Goal: Answer question/provide support

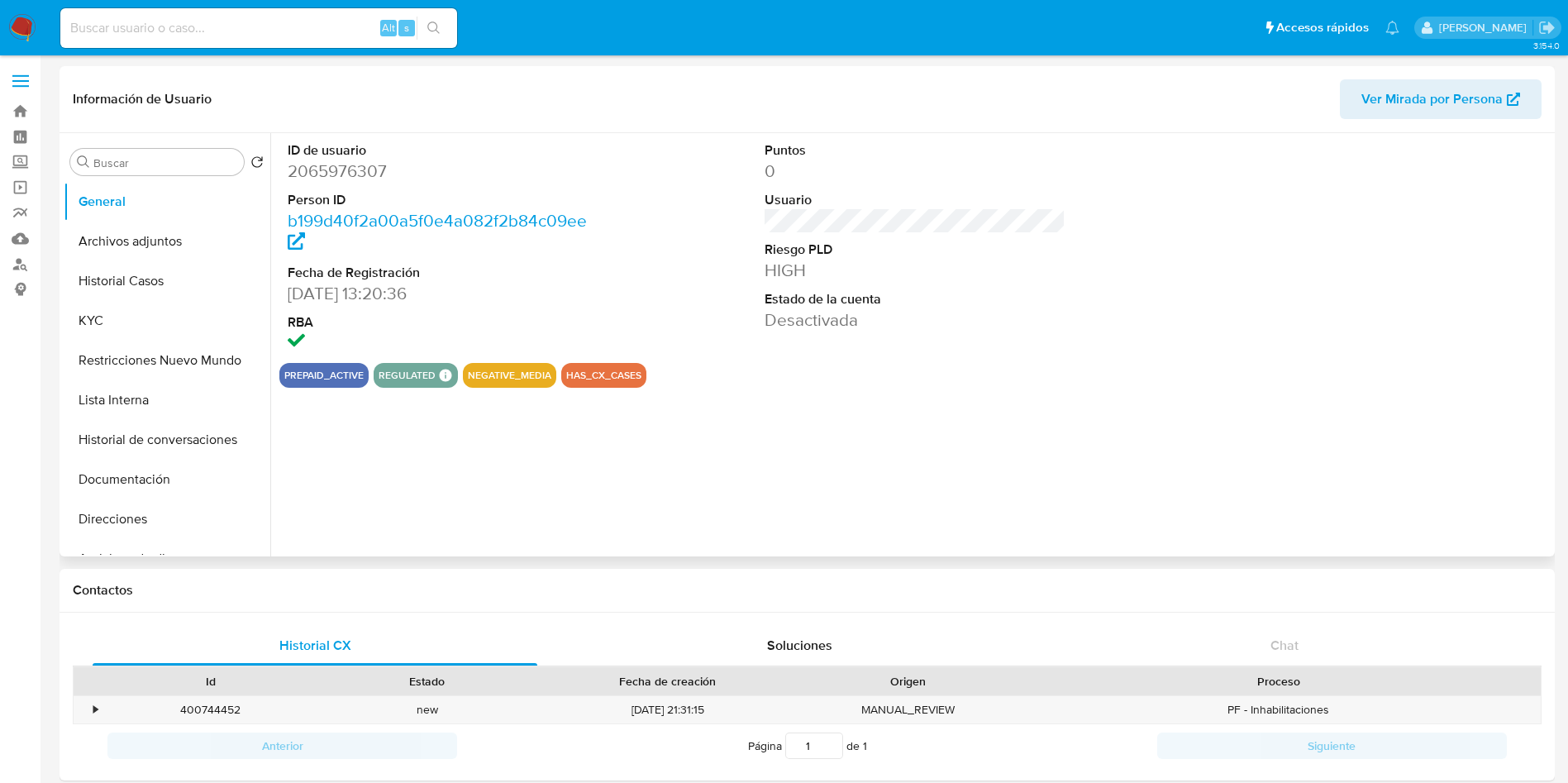
select select "10"
click at [13, 41] on nav "Pausado Ver notificaciones Alt s Accesos rápidos Presiona las siguientes teclas…" at bounding box center [784, 28] width 1568 height 56
click at [15, 31] on img at bounding box center [22, 28] width 28 height 28
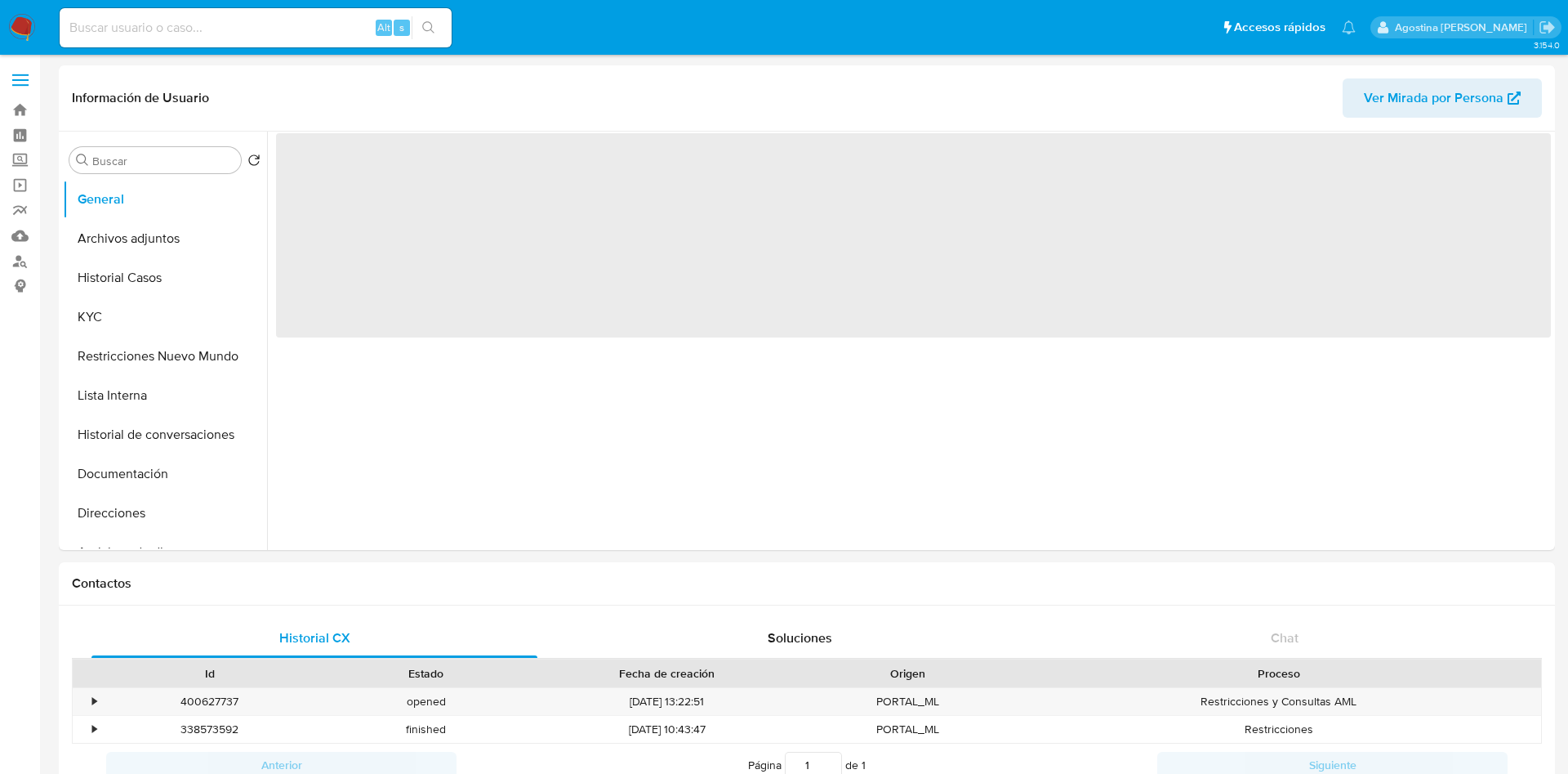
select select "10"
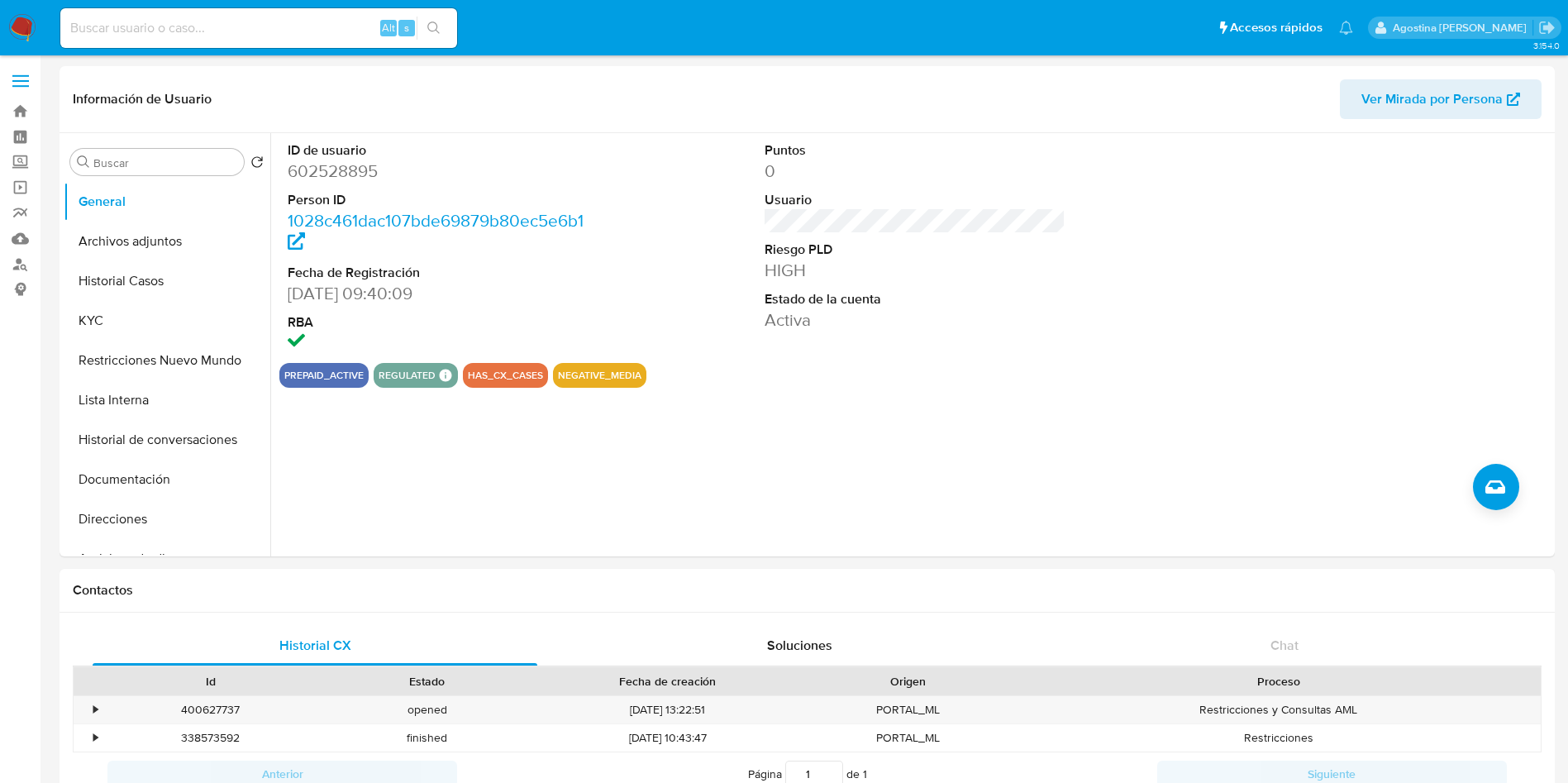
click at [309, 30] on input at bounding box center [259, 28] width 397 height 21
paste input "CqsaTimvnp64pvwp3MUwMjtA"
type input "CqsaTimvnp64pvwp3MUwMjtA"
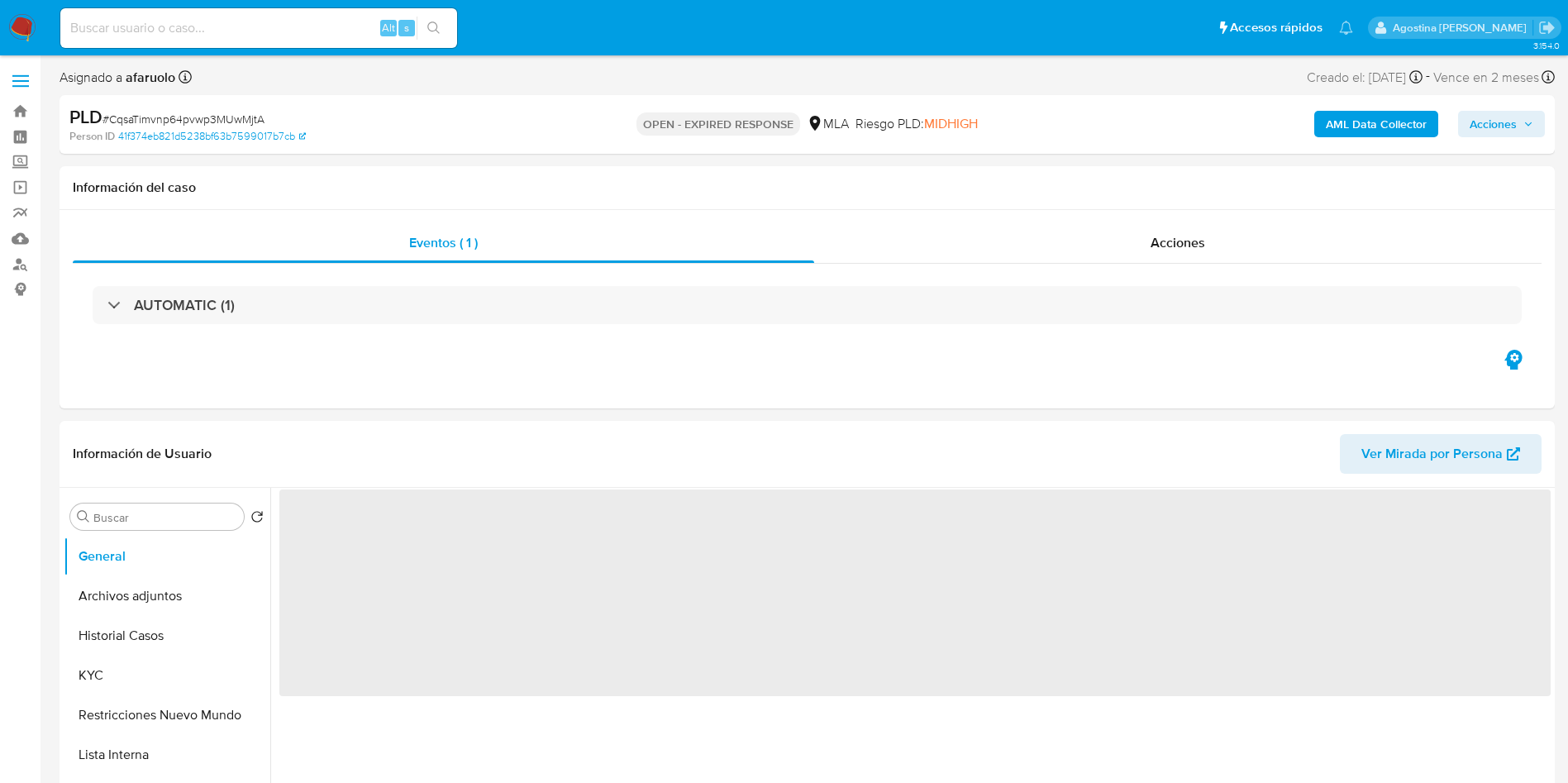
select select "10"
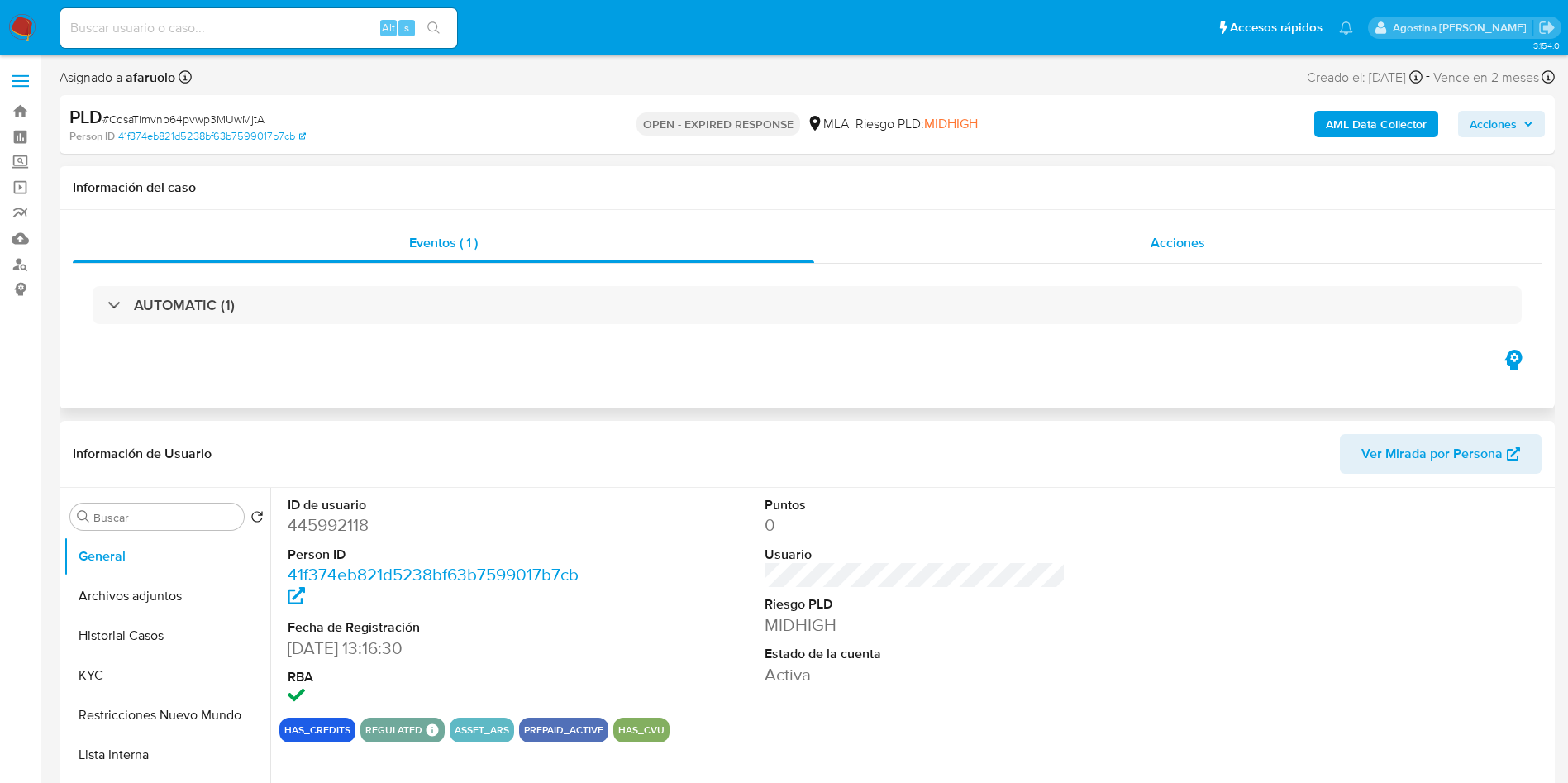
click at [1135, 242] on div "Acciones" at bounding box center [1177, 242] width 727 height 39
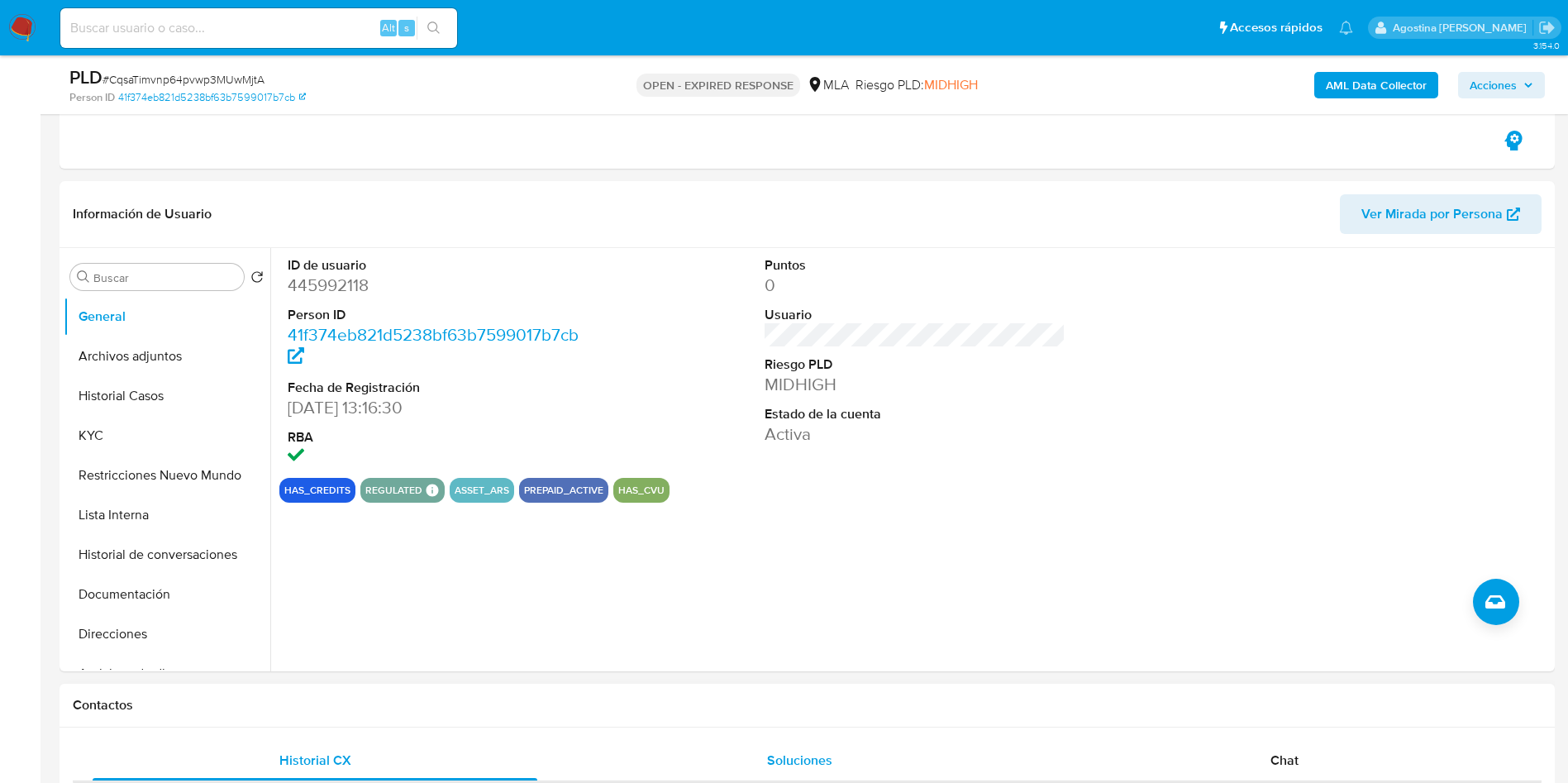
scroll to position [495, 0]
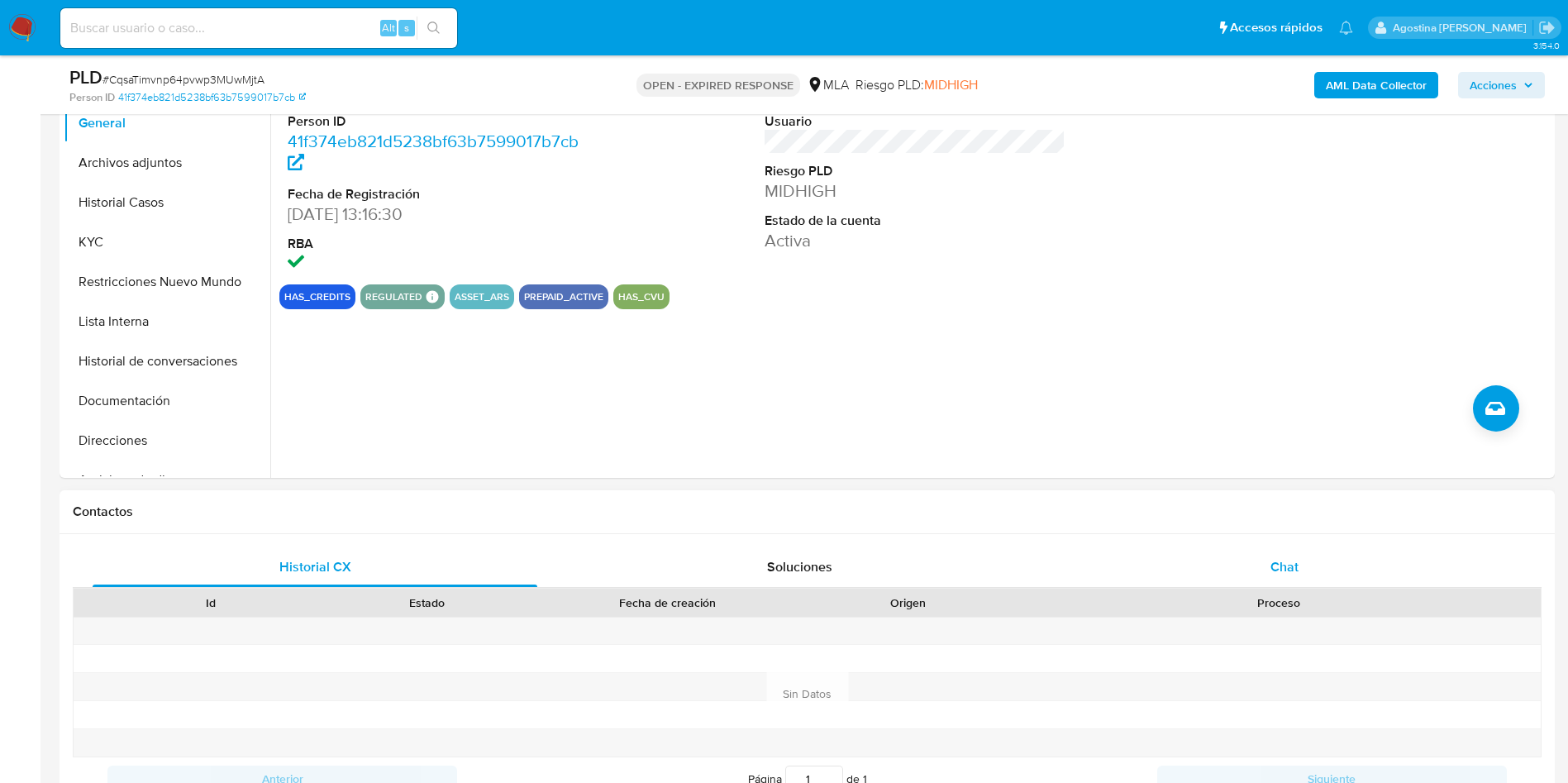
click at [1203, 560] on div "Chat" at bounding box center [1284, 566] width 445 height 39
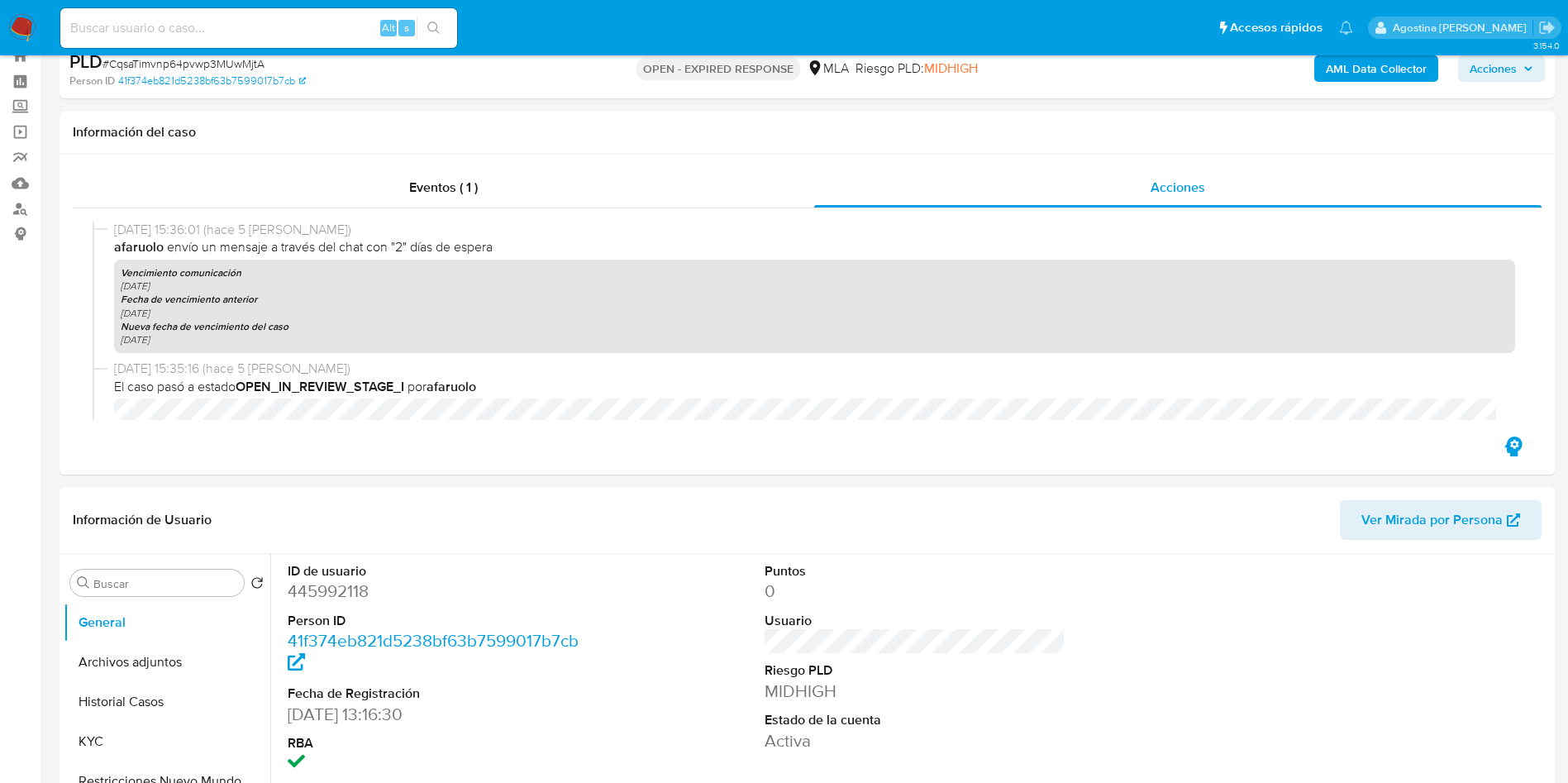
scroll to position [0, 0]
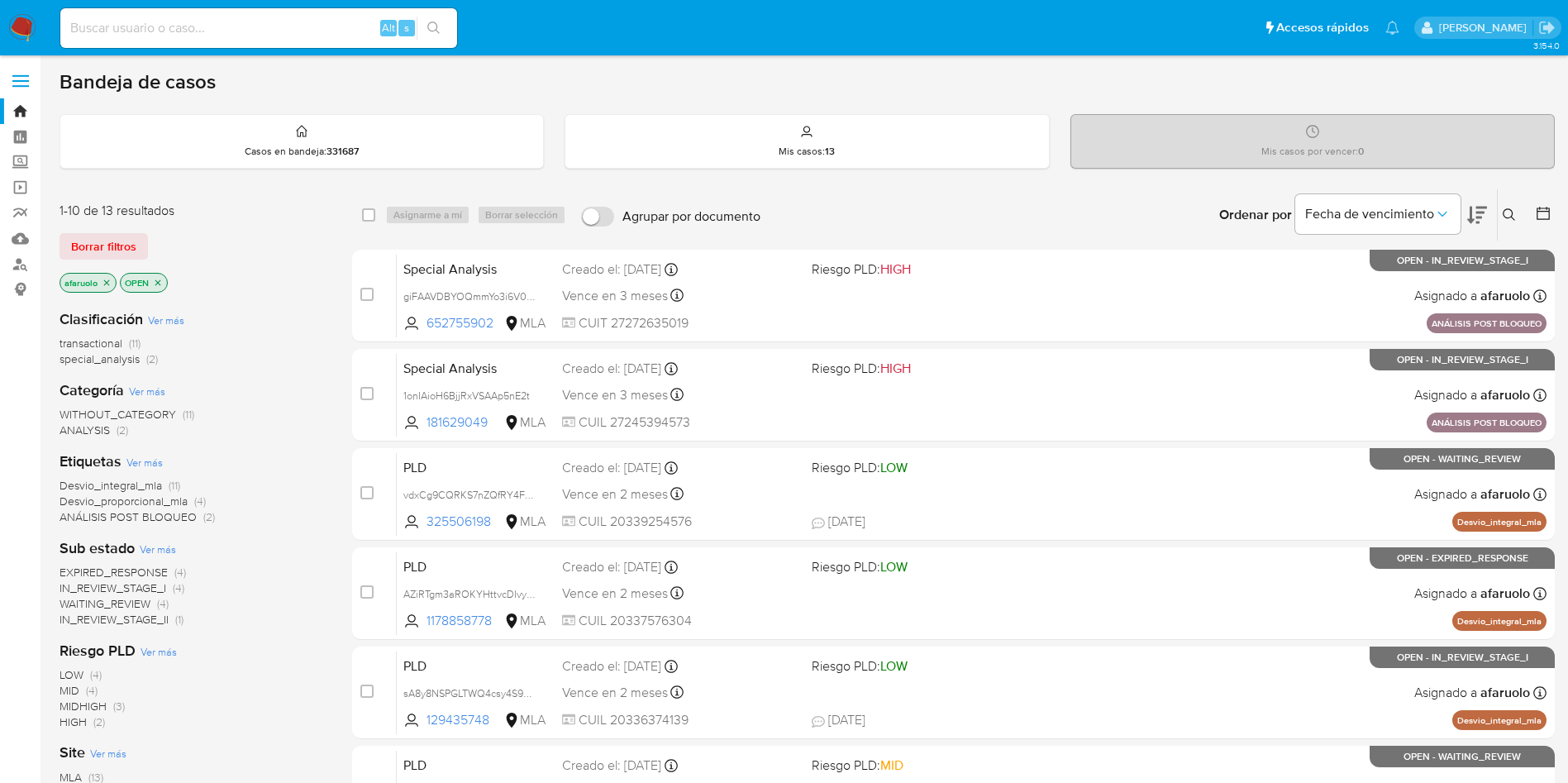
click at [1509, 210] on icon at bounding box center [1510, 215] width 13 height 13
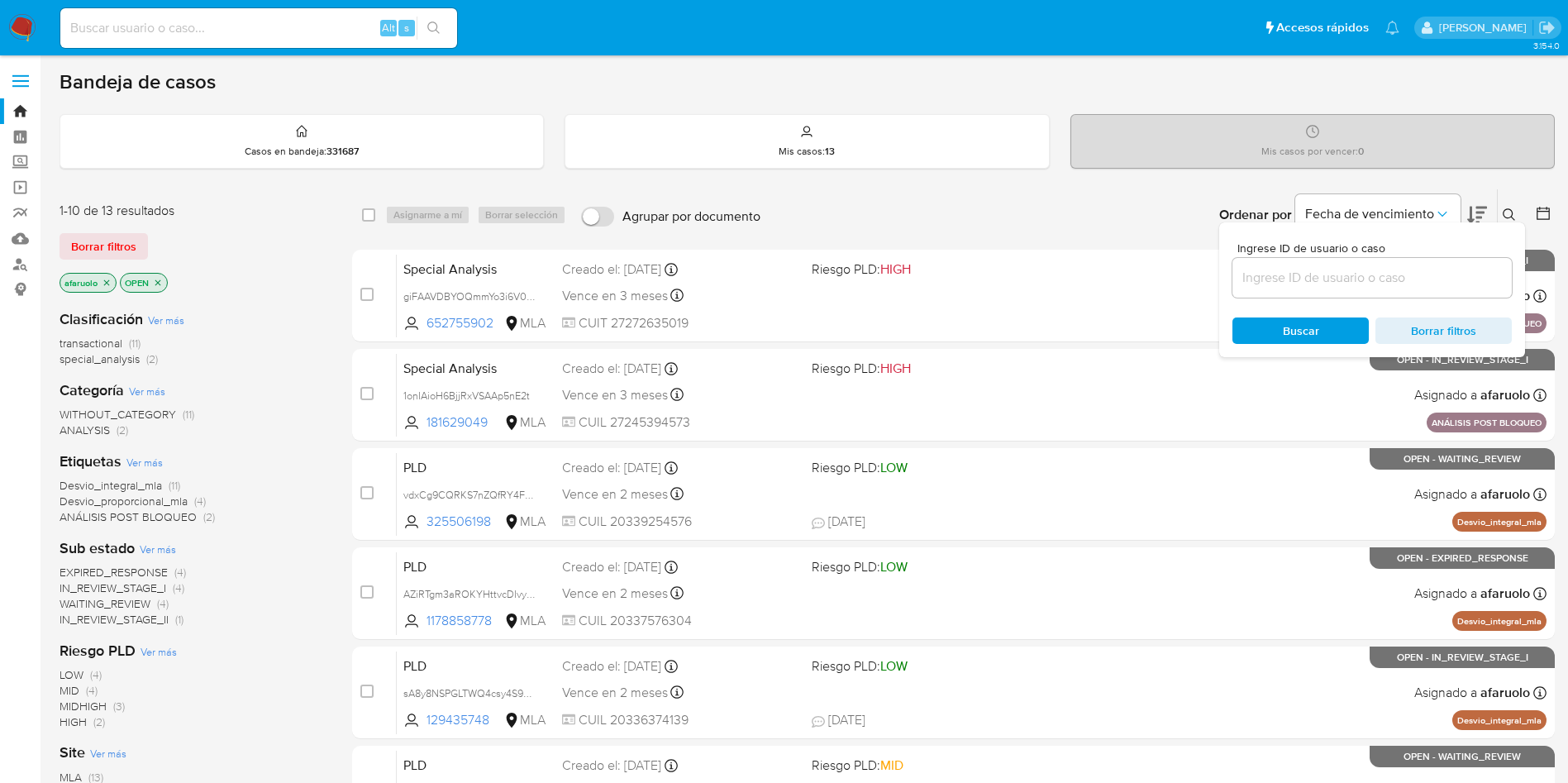
click at [1383, 282] on input at bounding box center [1372, 278] width 279 height 21
type input "CqsaTimvnp64pvwp3MUwMjtA"
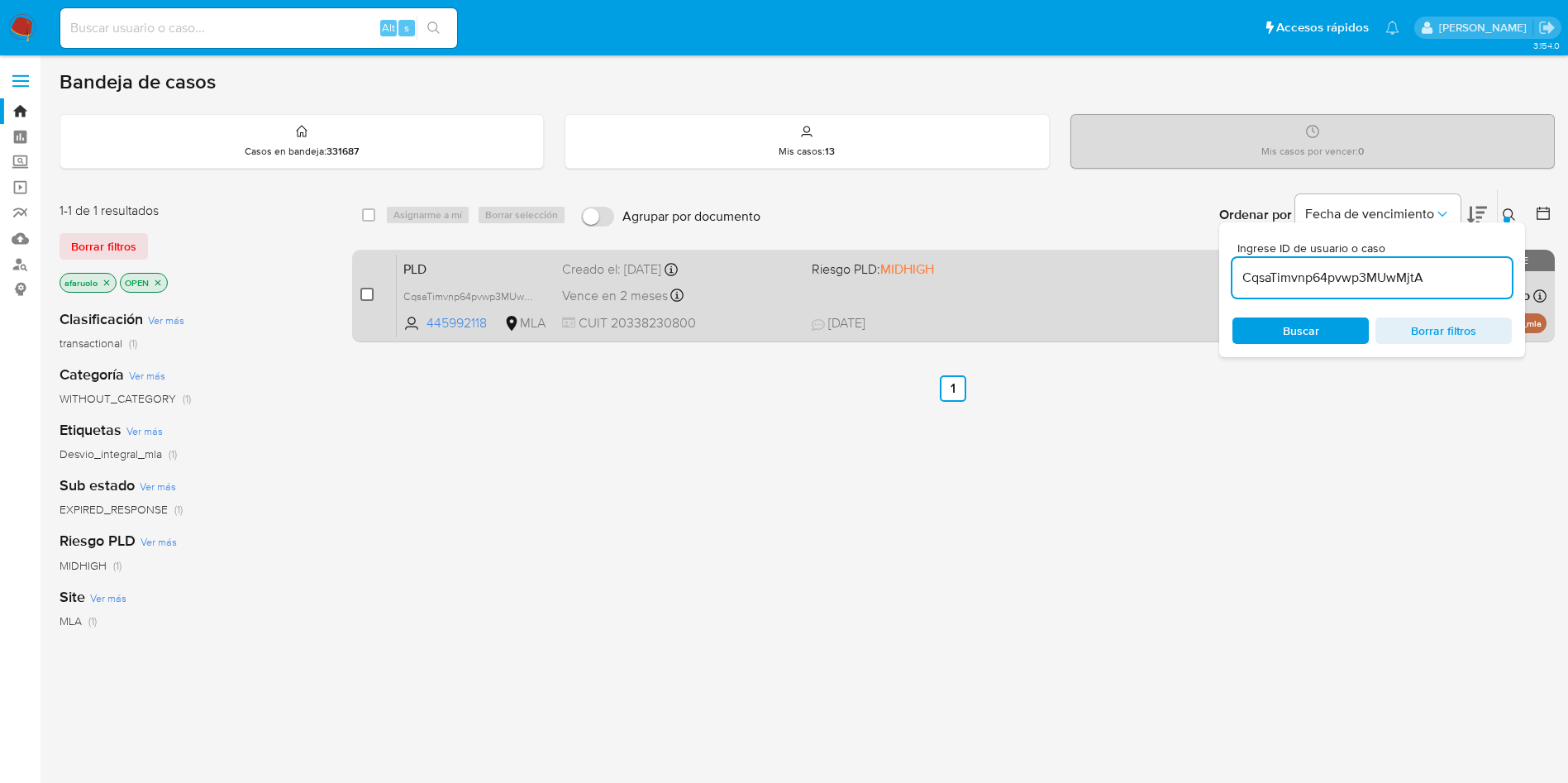
click at [366, 293] on input "checkbox" at bounding box center [367, 294] width 13 height 13
checkbox input "true"
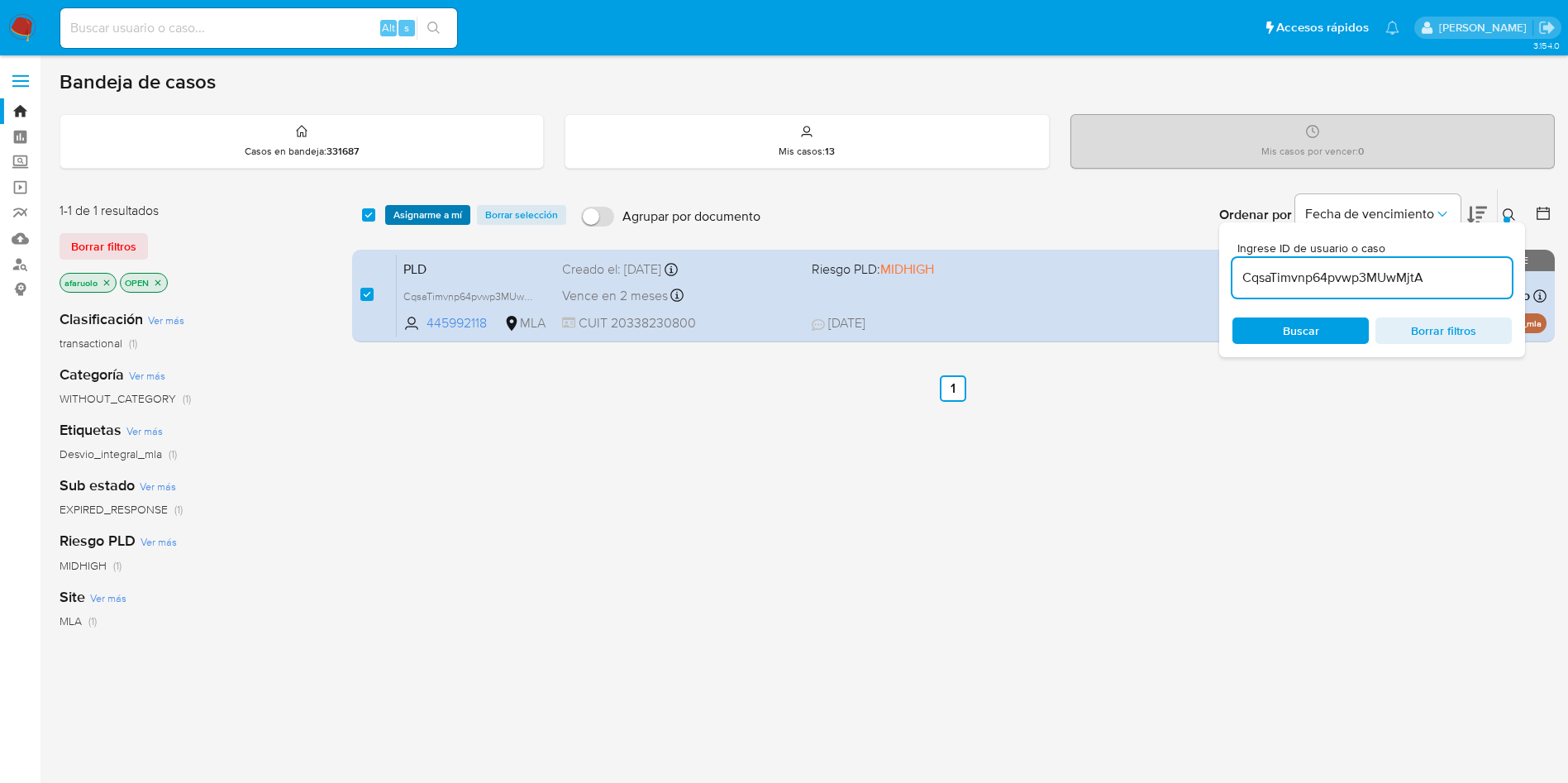
click at [430, 219] on span "Asignarme a mí" at bounding box center [427, 215] width 69 height 16
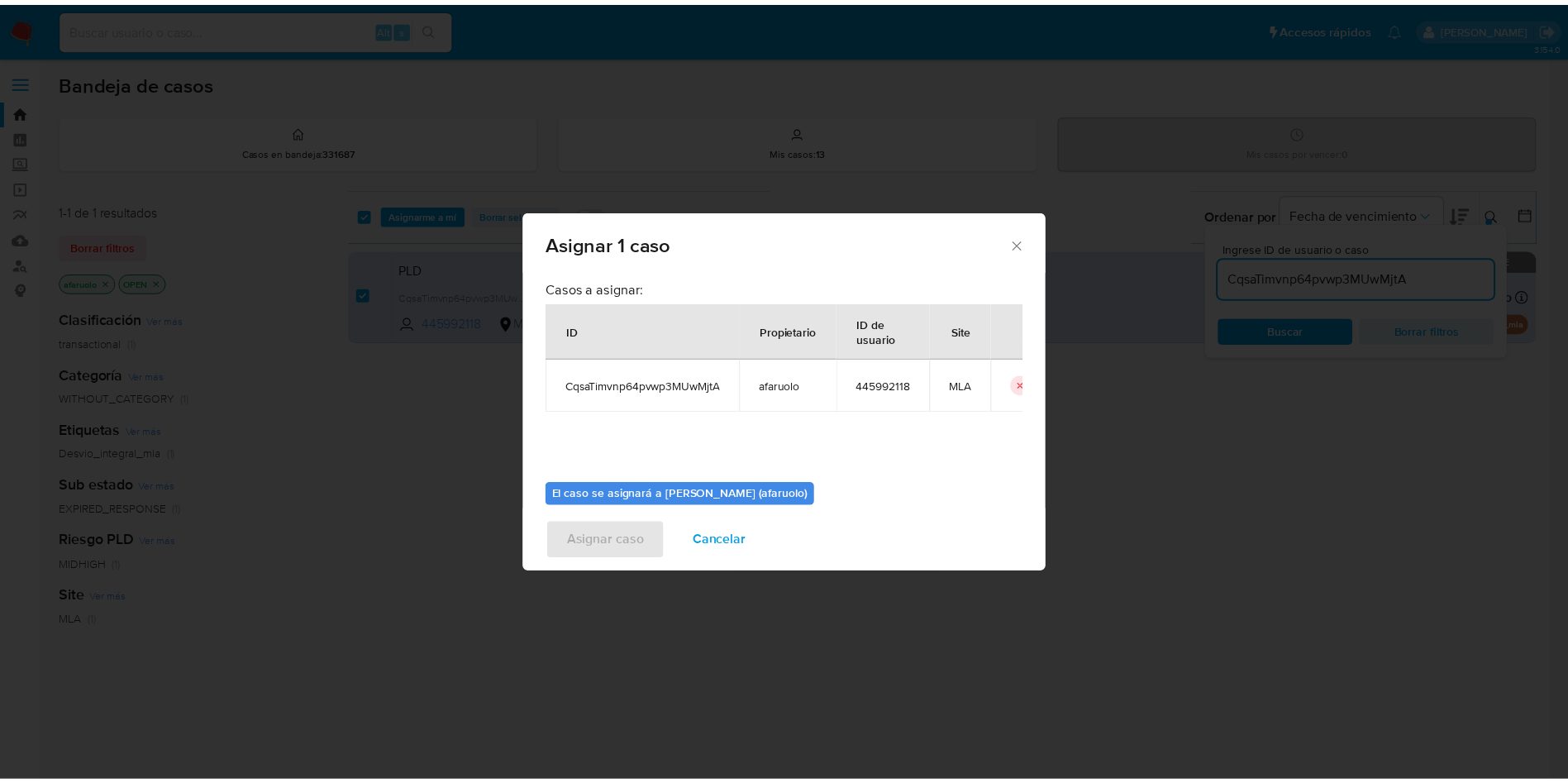
scroll to position [86, 0]
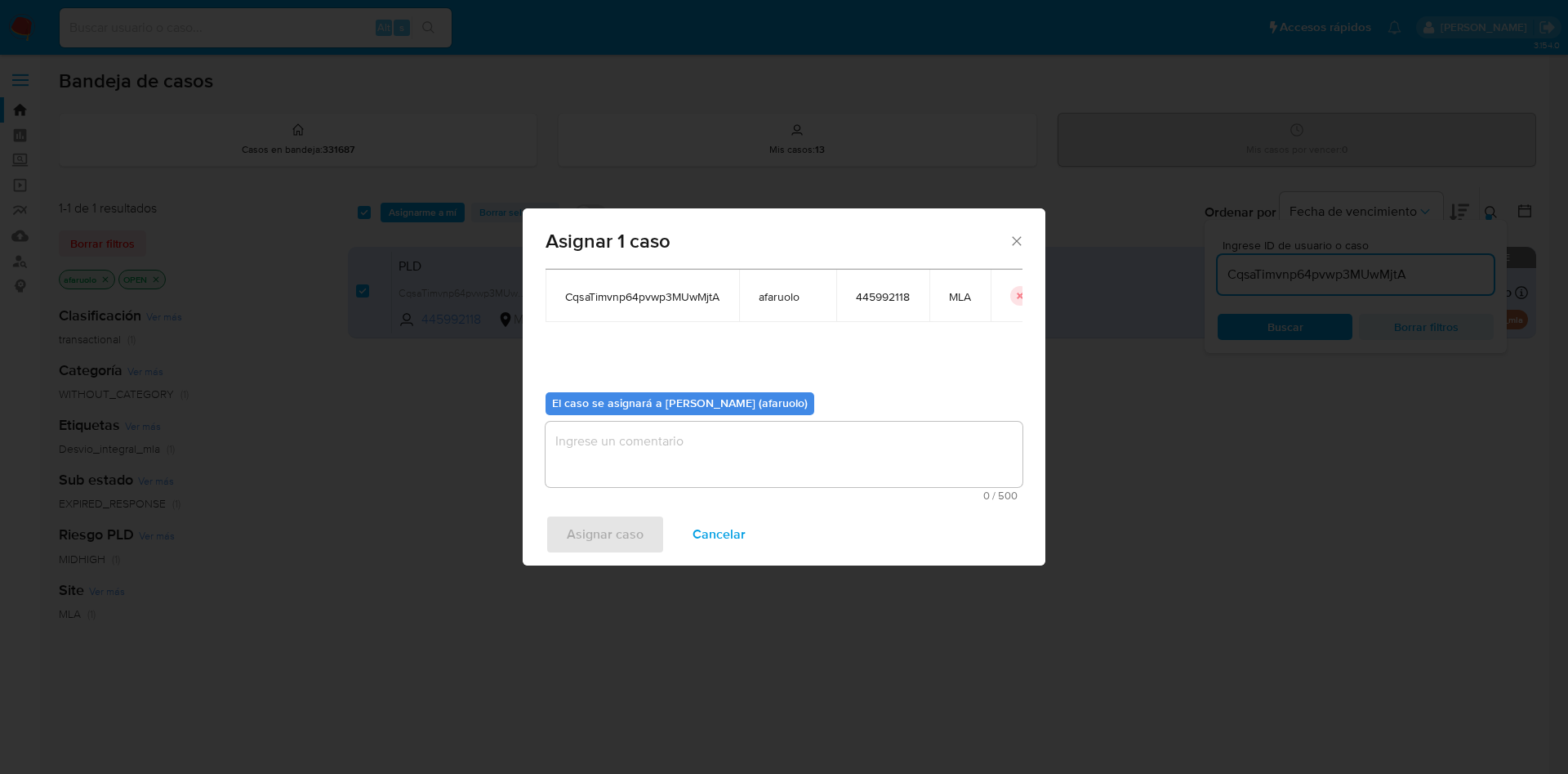
click at [803, 455] on textarea "assign-modal" at bounding box center [784, 454] width 477 height 65
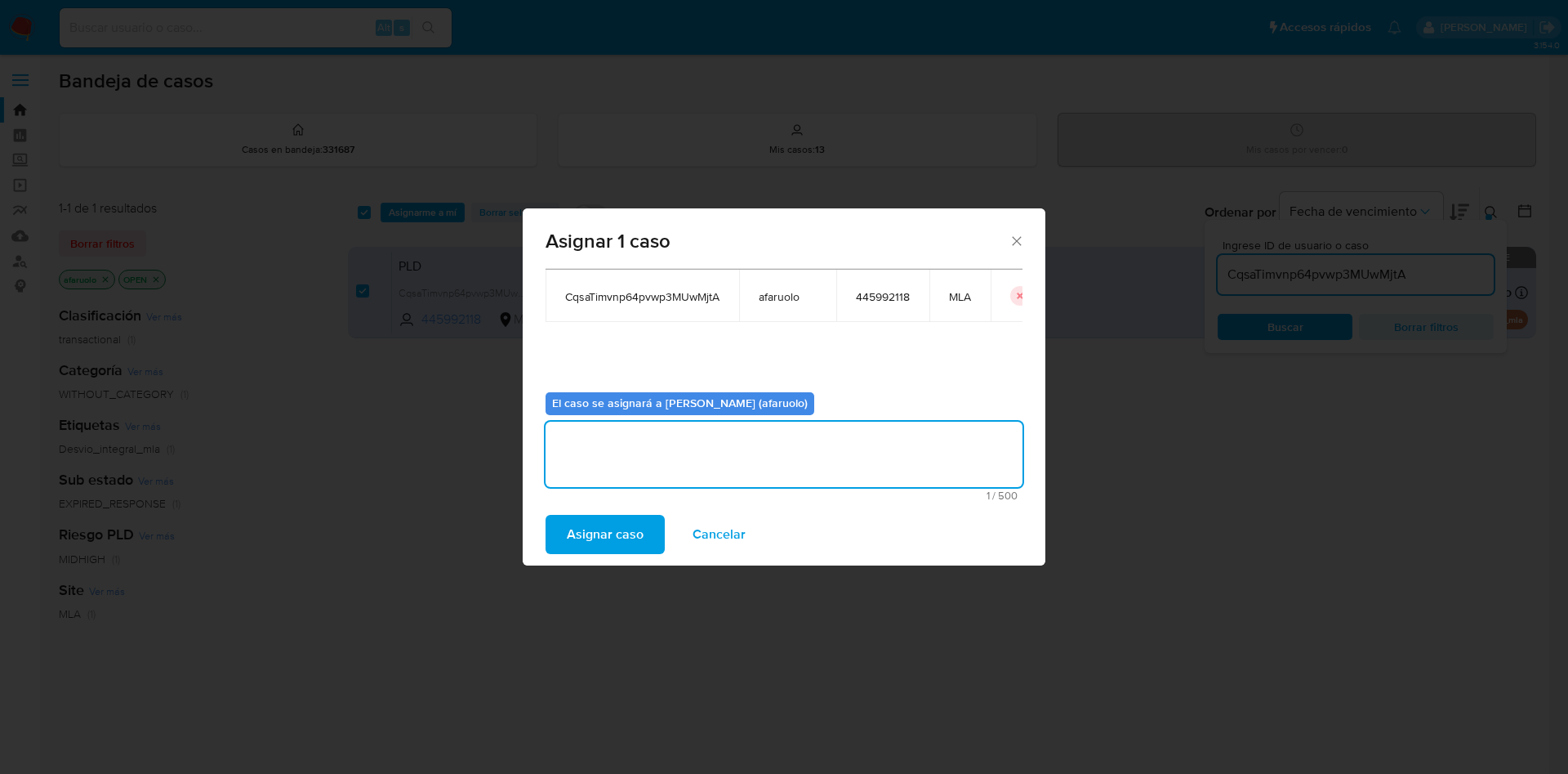
click at [637, 535] on span "Asignar caso" at bounding box center [604, 534] width 77 height 36
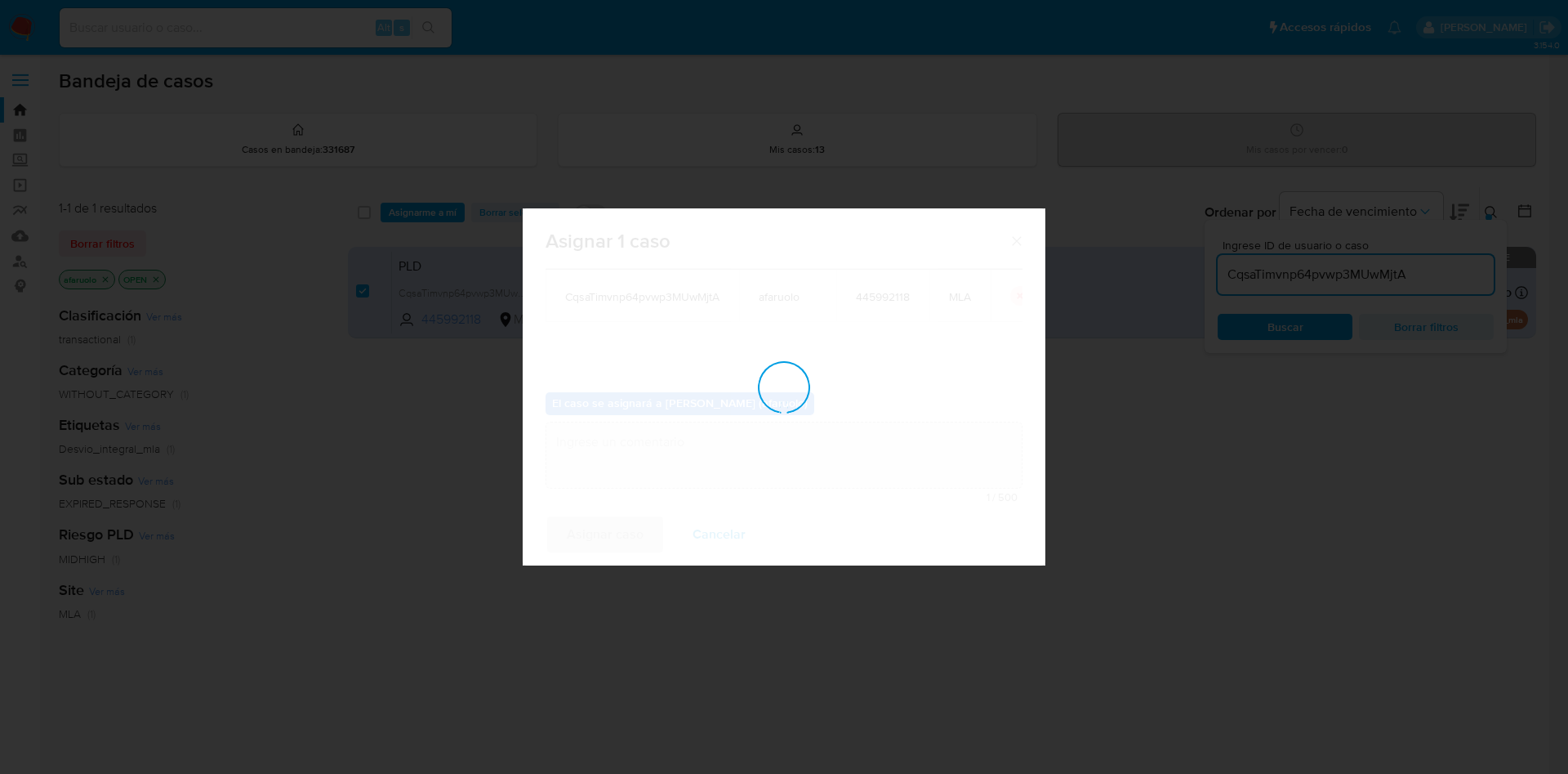
checkbox input "false"
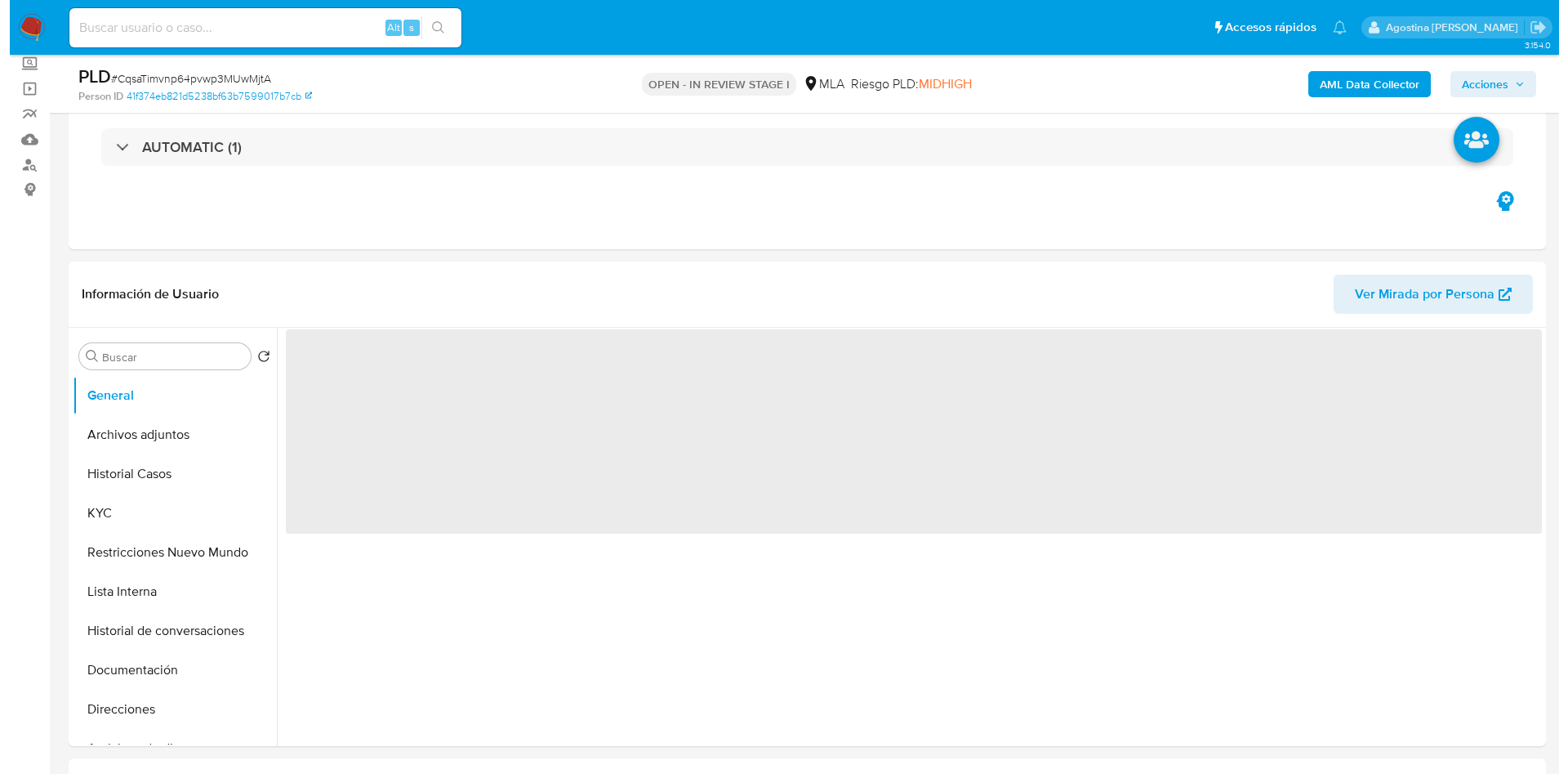
scroll to position [245, 0]
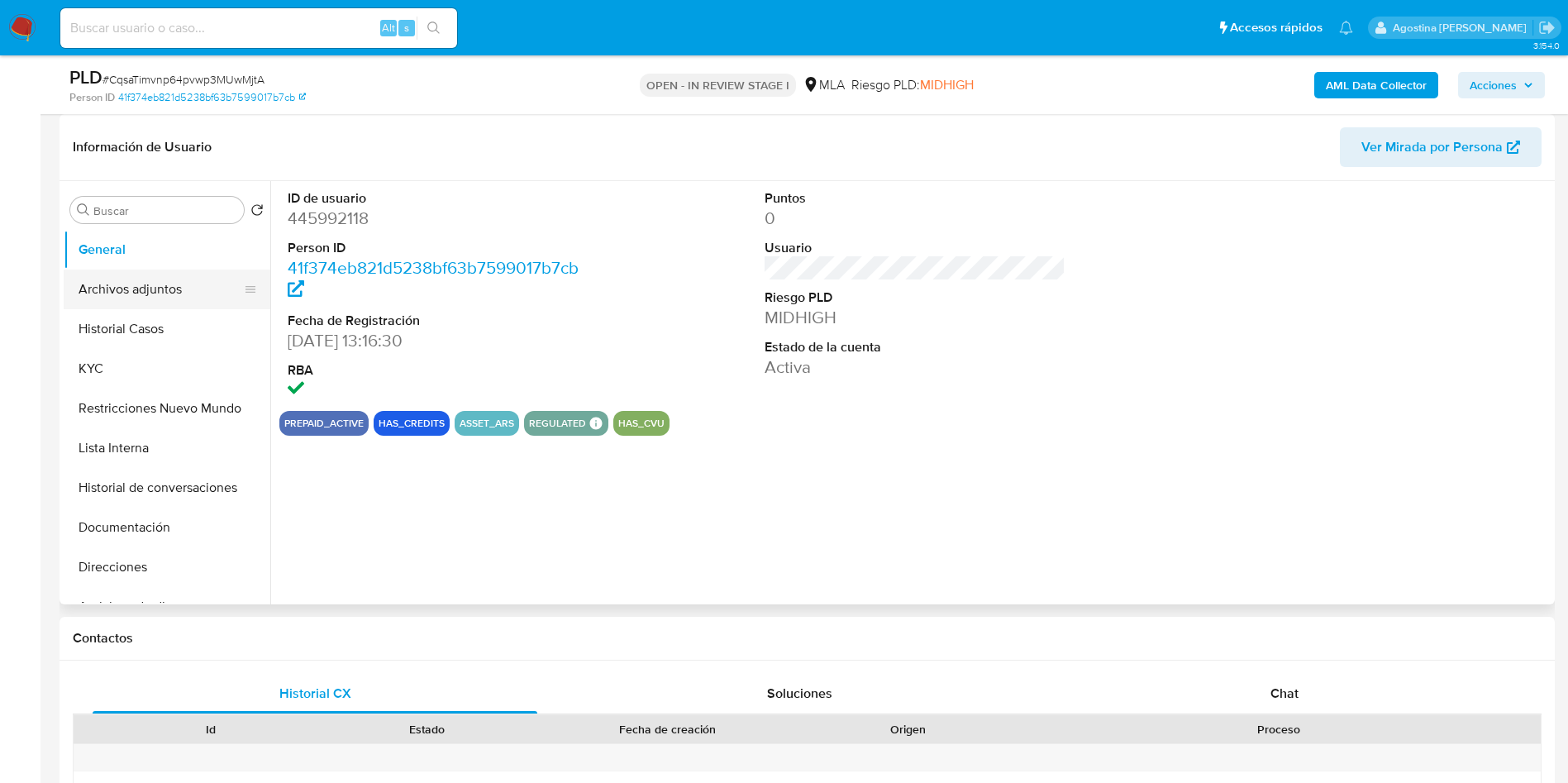
click at [123, 294] on button "Archivos adjuntos" at bounding box center [160, 288] width 194 height 39
select select "10"
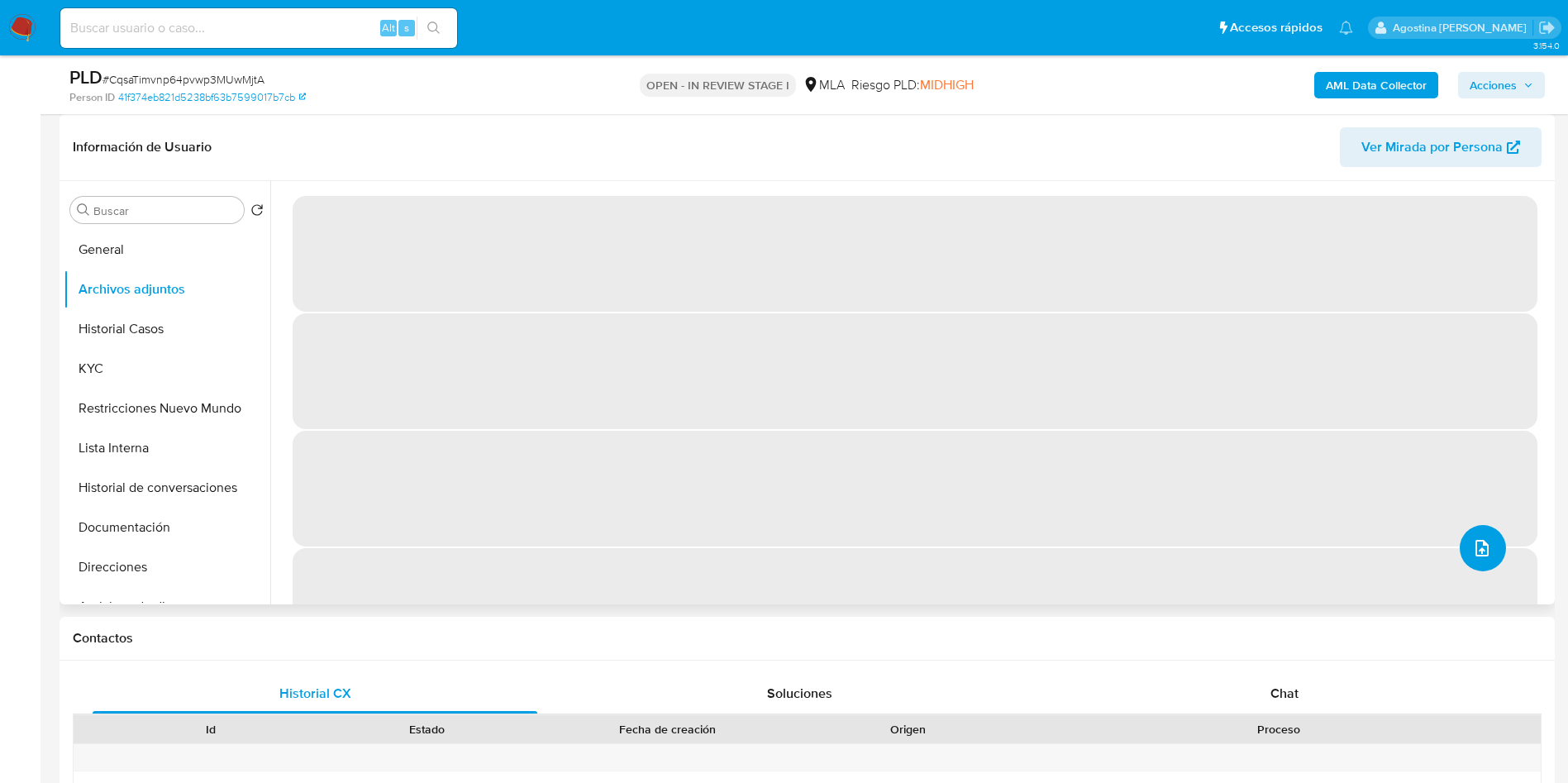
click at [1479, 542] on icon "upload-file" at bounding box center [1482, 547] width 20 height 20
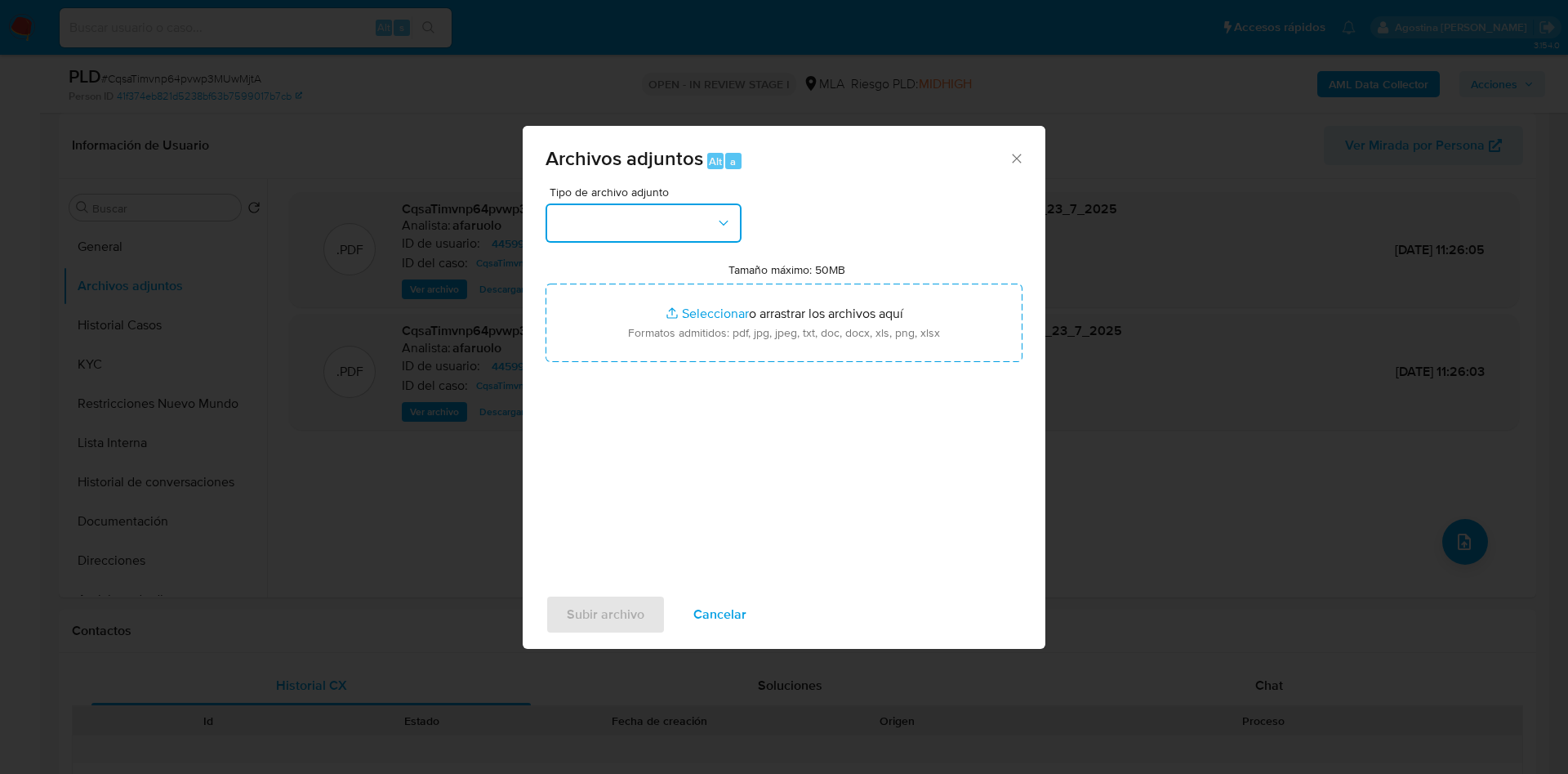
click at [686, 213] on button "button" at bounding box center [643, 223] width 196 height 39
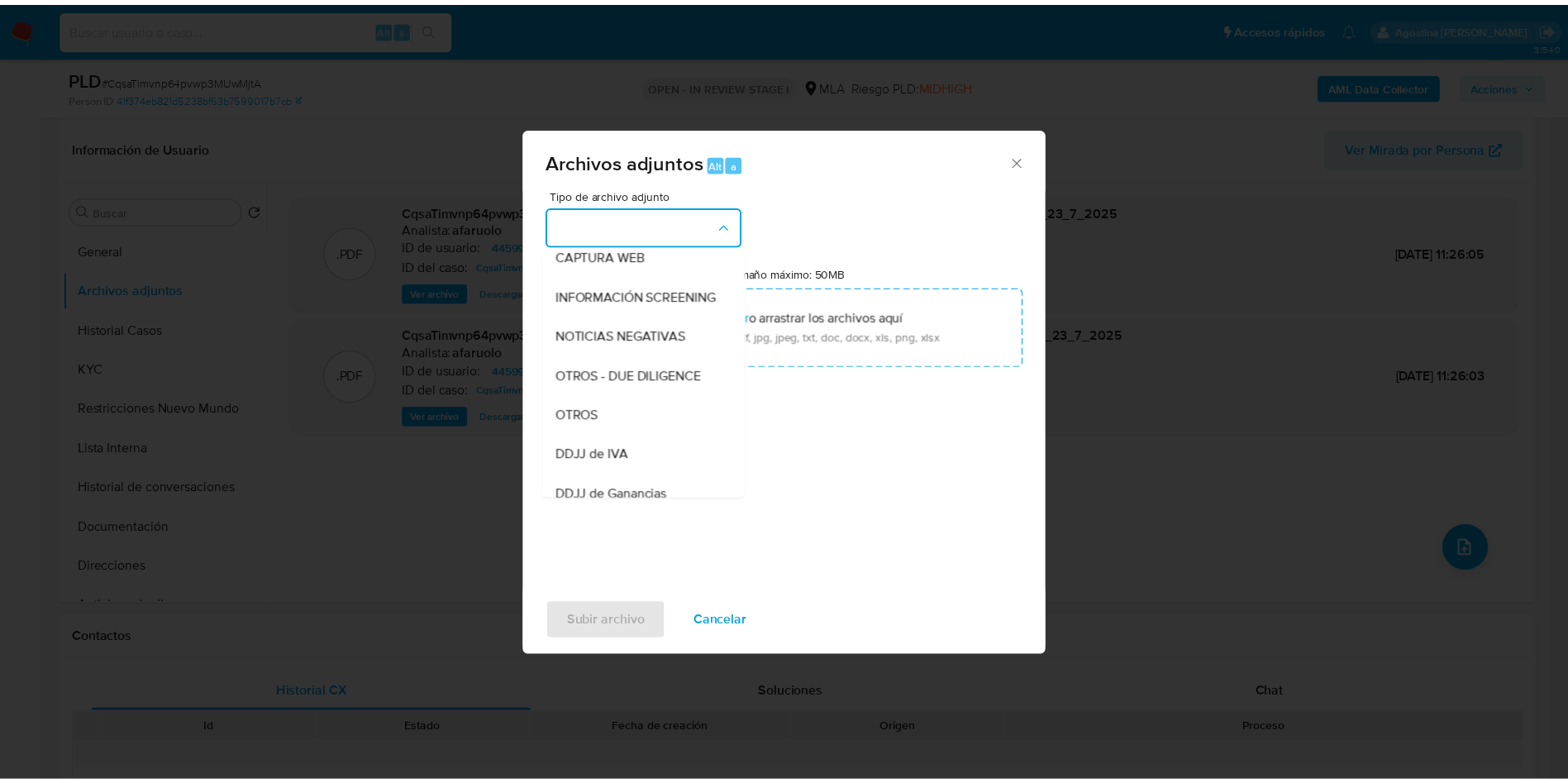
scroll to position [132, 0]
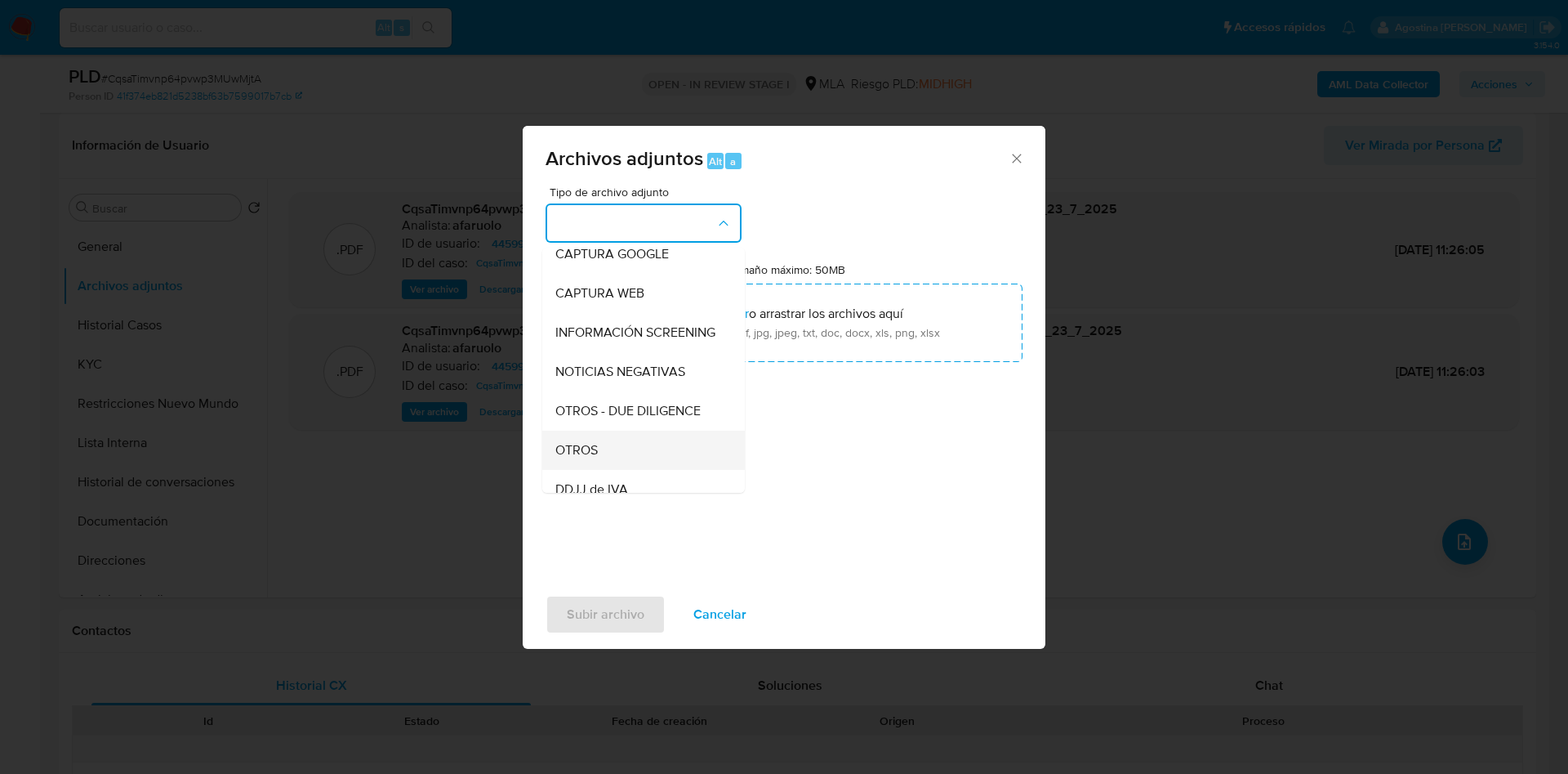
click at [615, 462] on div "OTROS" at bounding box center [638, 449] width 167 height 39
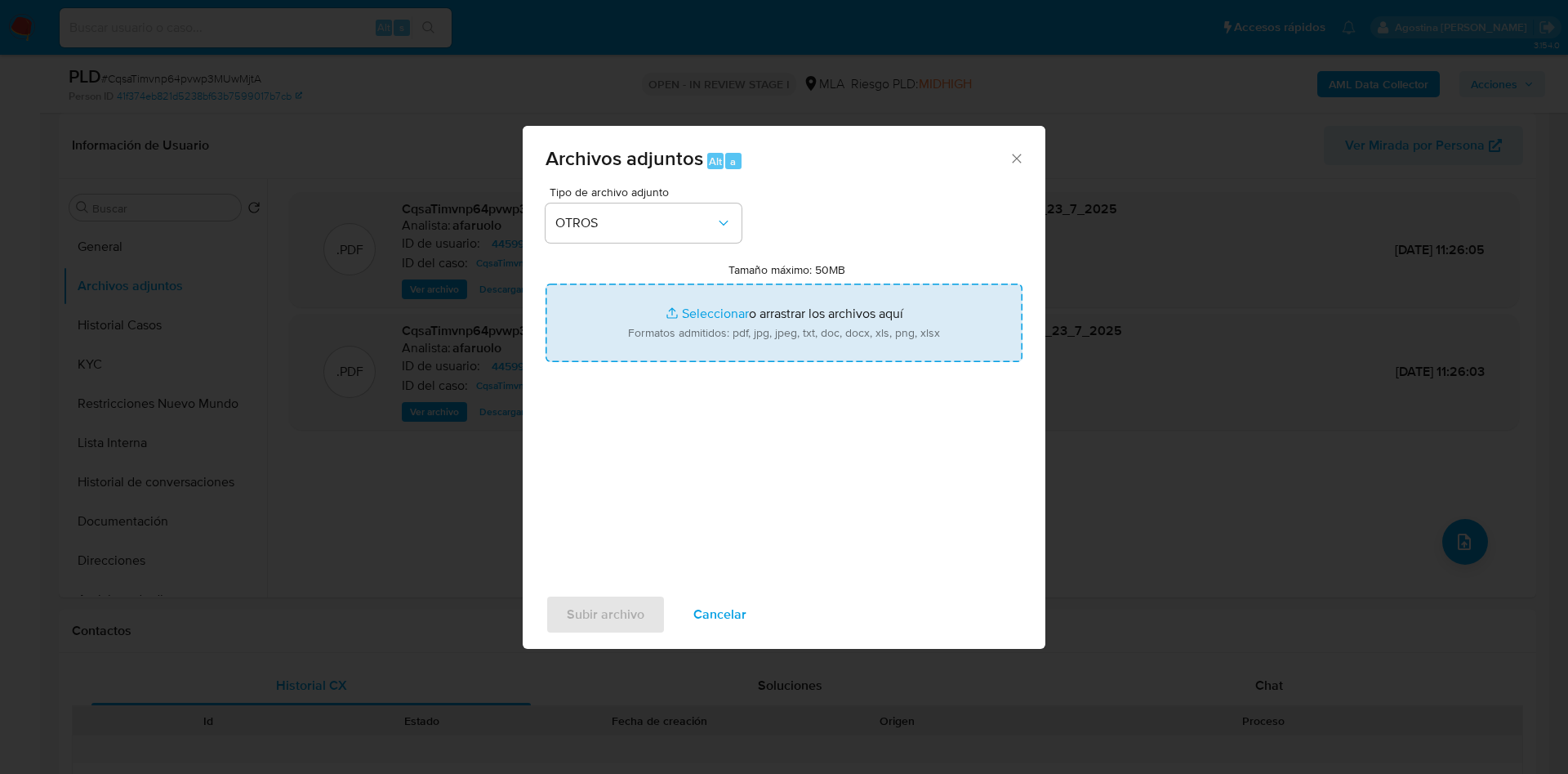
click at [783, 343] on input "Tamaño máximo: 50MB Seleccionar archivos" at bounding box center [784, 322] width 477 height 79
type input "C:\fakepath\Caselog CqsaTimvnp64pvwp3MUwMjtA_2025_07_18_06_33_16.docx"
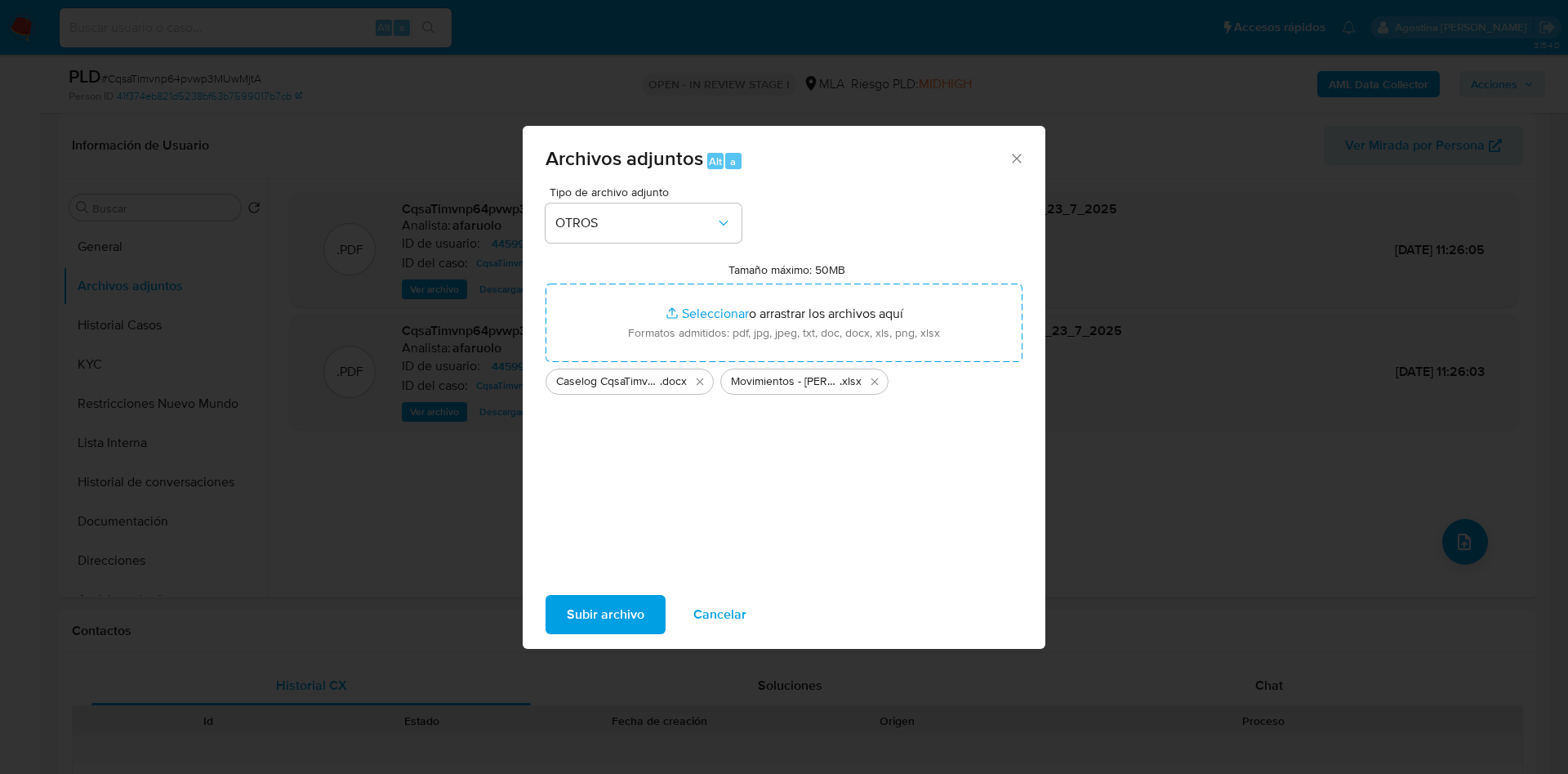
click at [616, 608] on span "Subir archivo" at bounding box center [605, 614] width 78 height 36
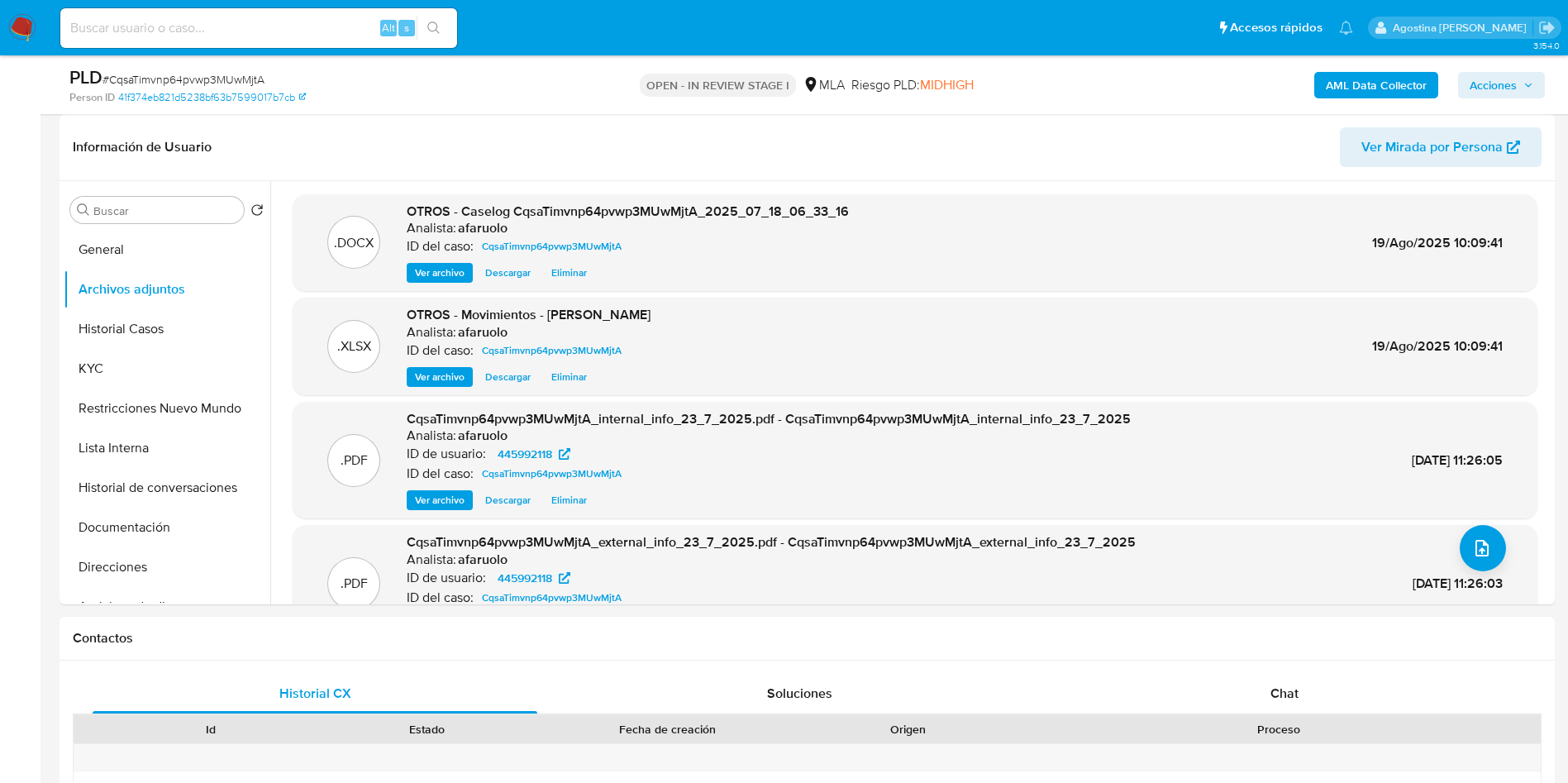
click at [1514, 83] on span "Acciones" at bounding box center [1492, 85] width 47 height 27
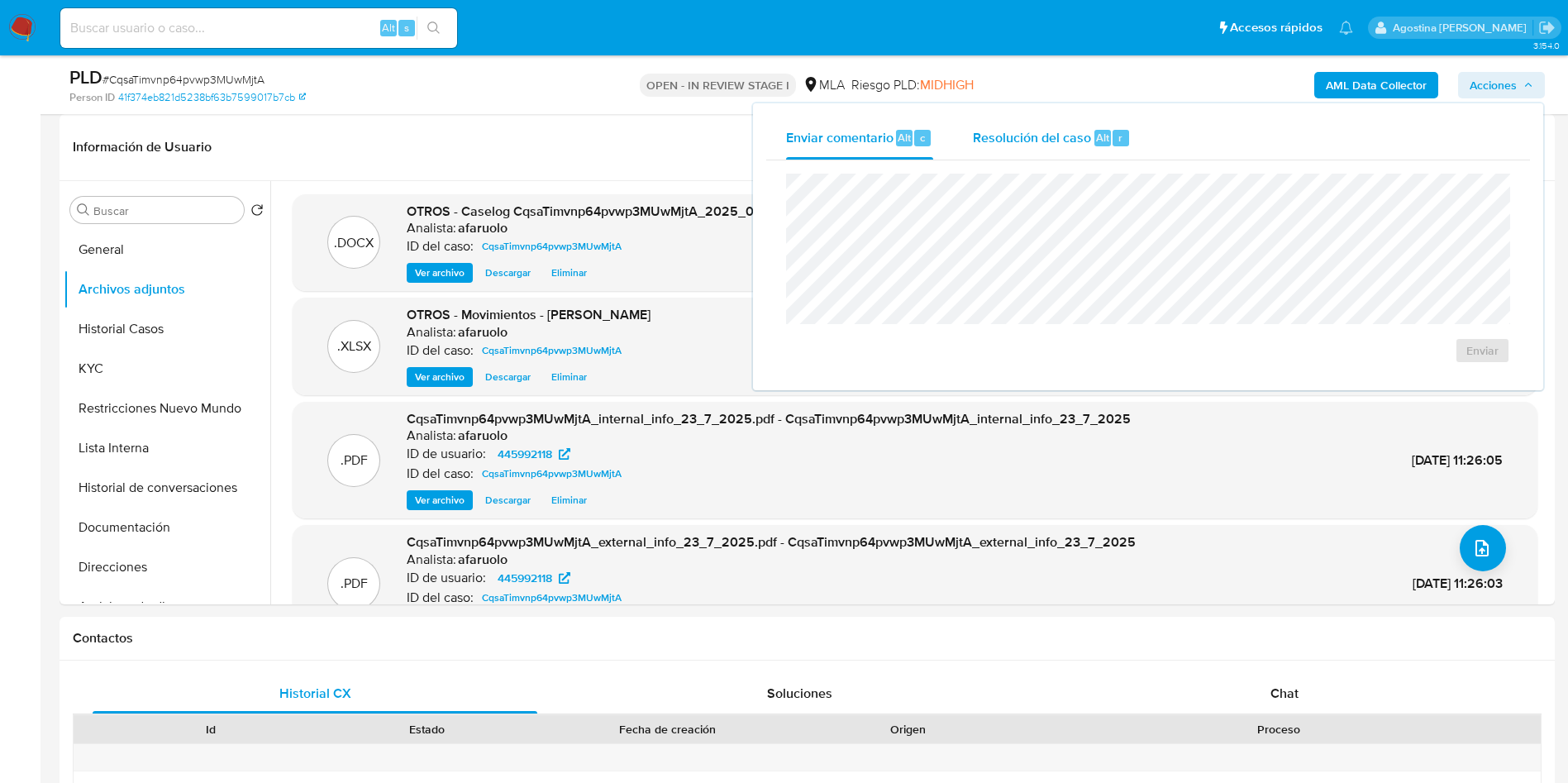
click at [1014, 127] on span "Resolución del caso" at bounding box center [1031, 137] width 118 height 19
click at [639, 154] on header "Información de Usuario Ver Mirada por Persona" at bounding box center [807, 147] width 1468 height 39
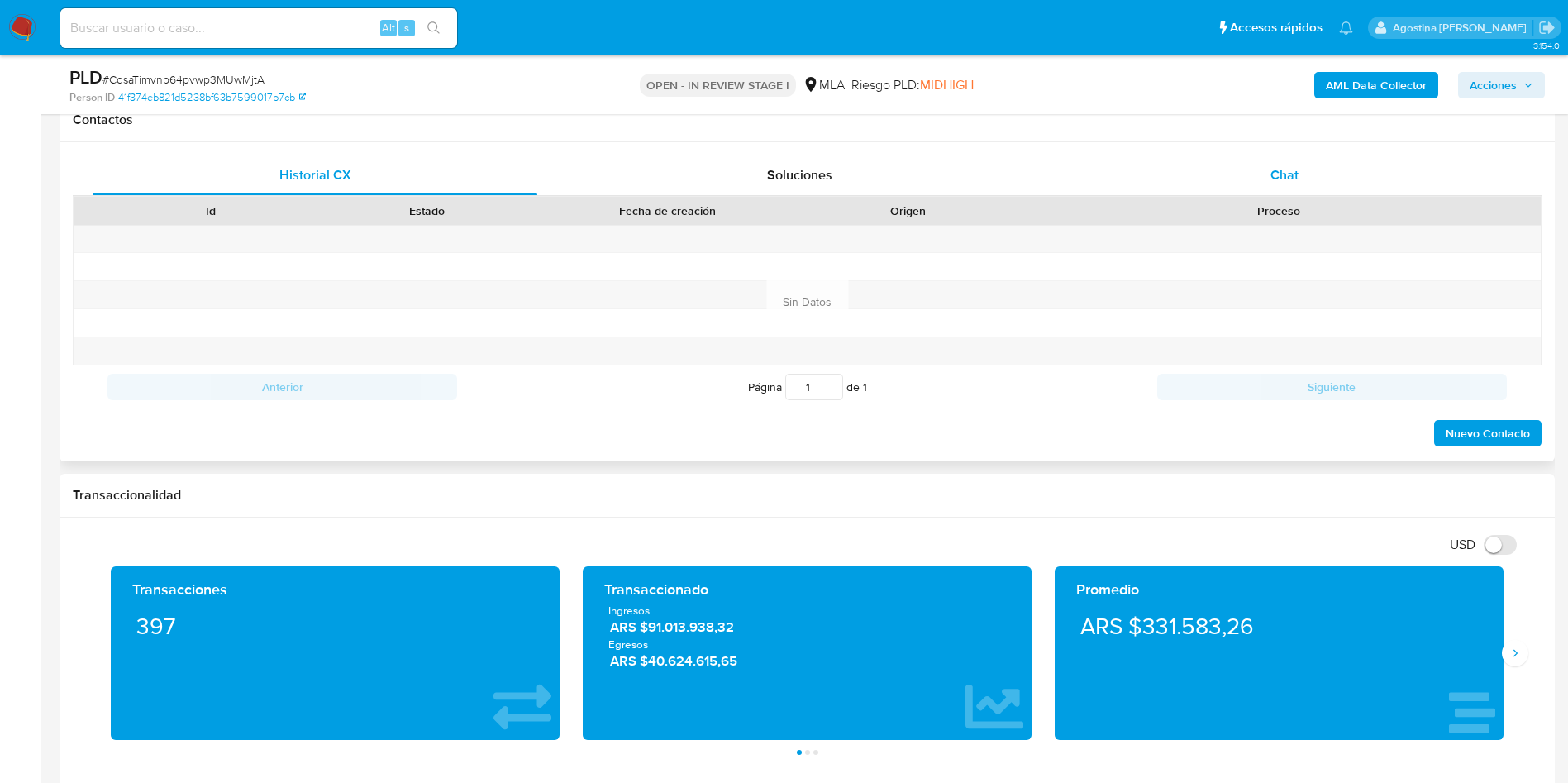
scroll to position [620, 0]
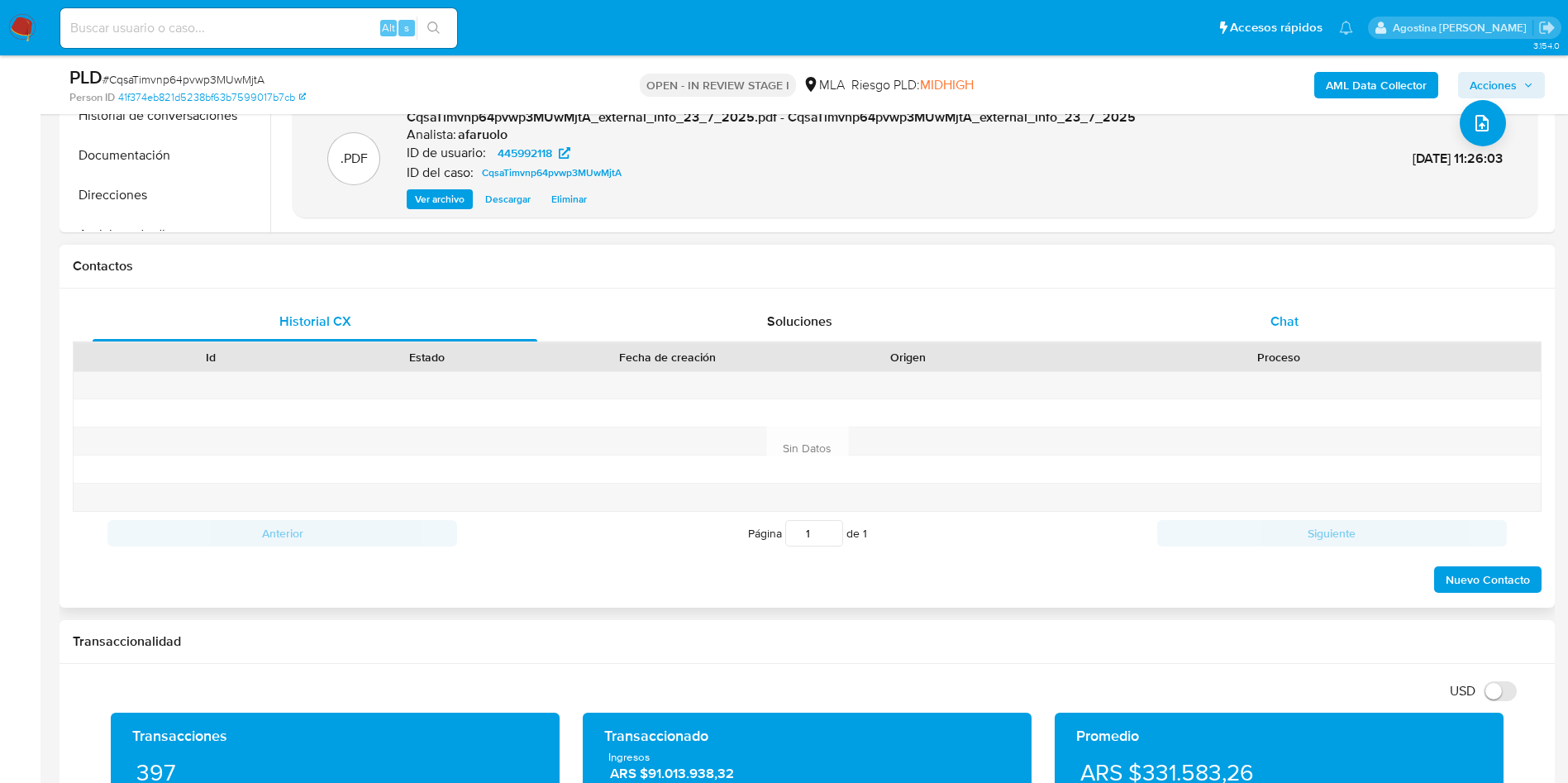
click at [1252, 333] on div "Chat" at bounding box center [1284, 321] width 445 height 39
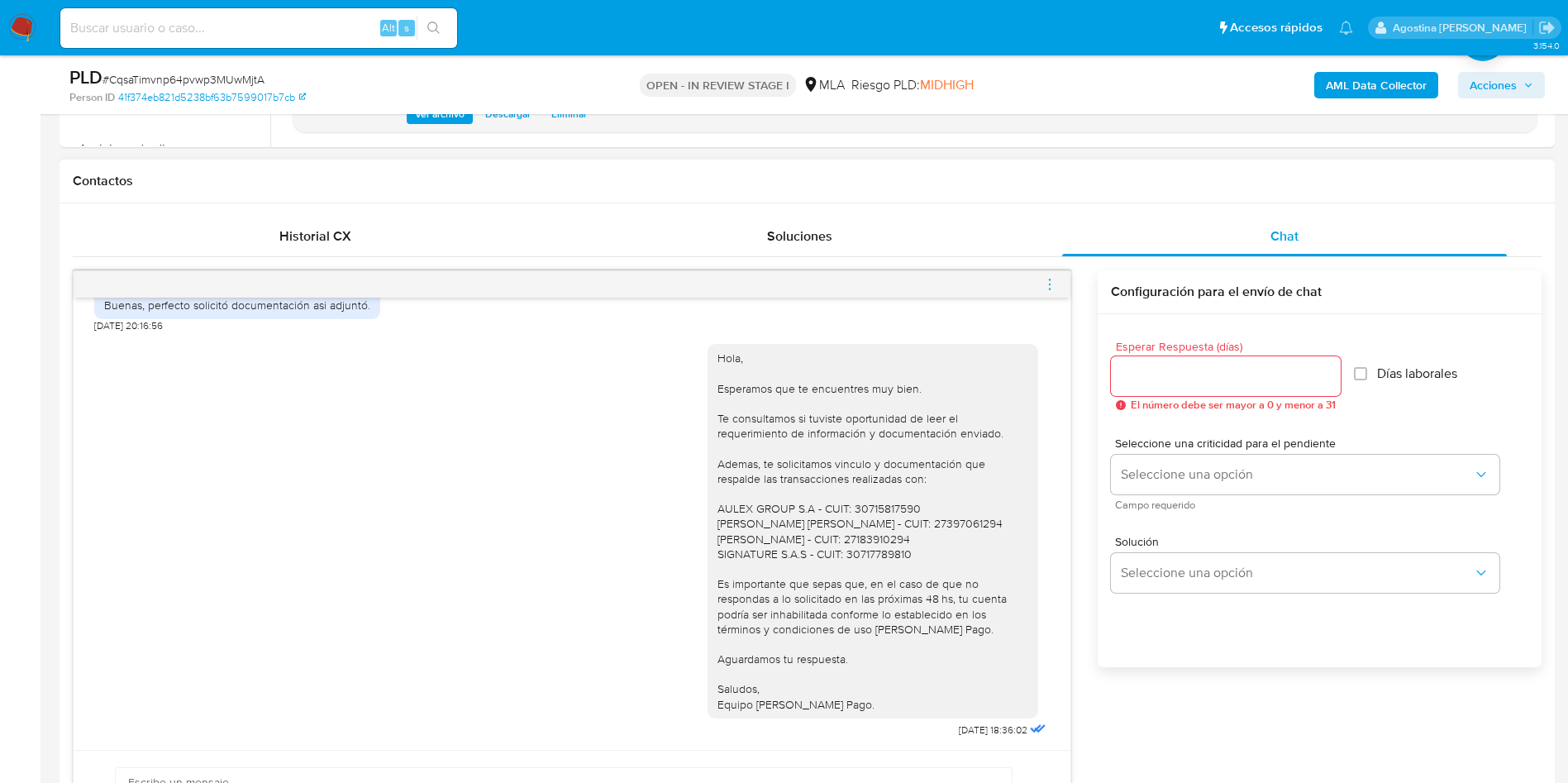
scroll to position [744, 0]
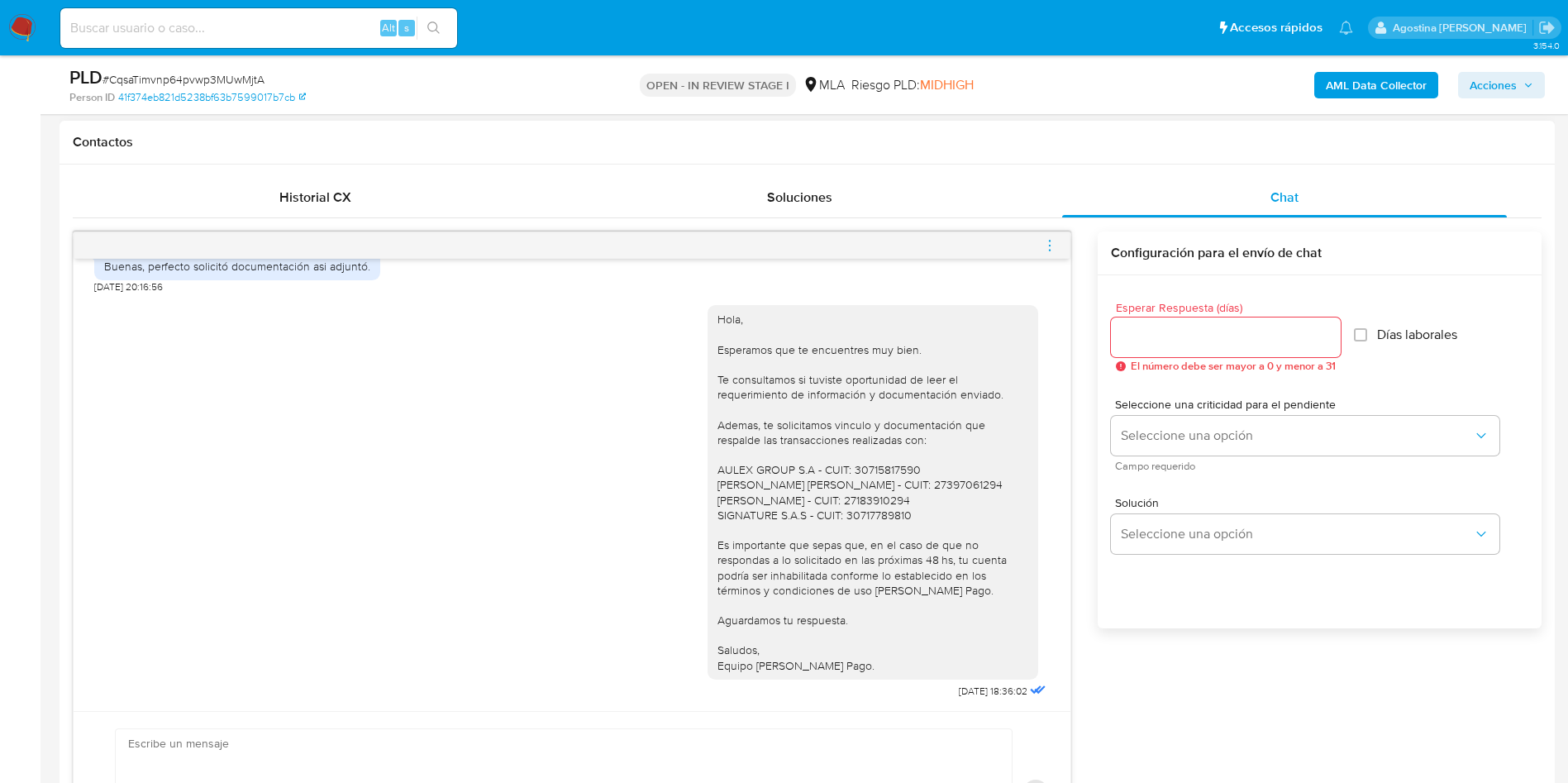
click at [1049, 249] on icon "menu-action" at bounding box center [1049, 250] width 2 height 2
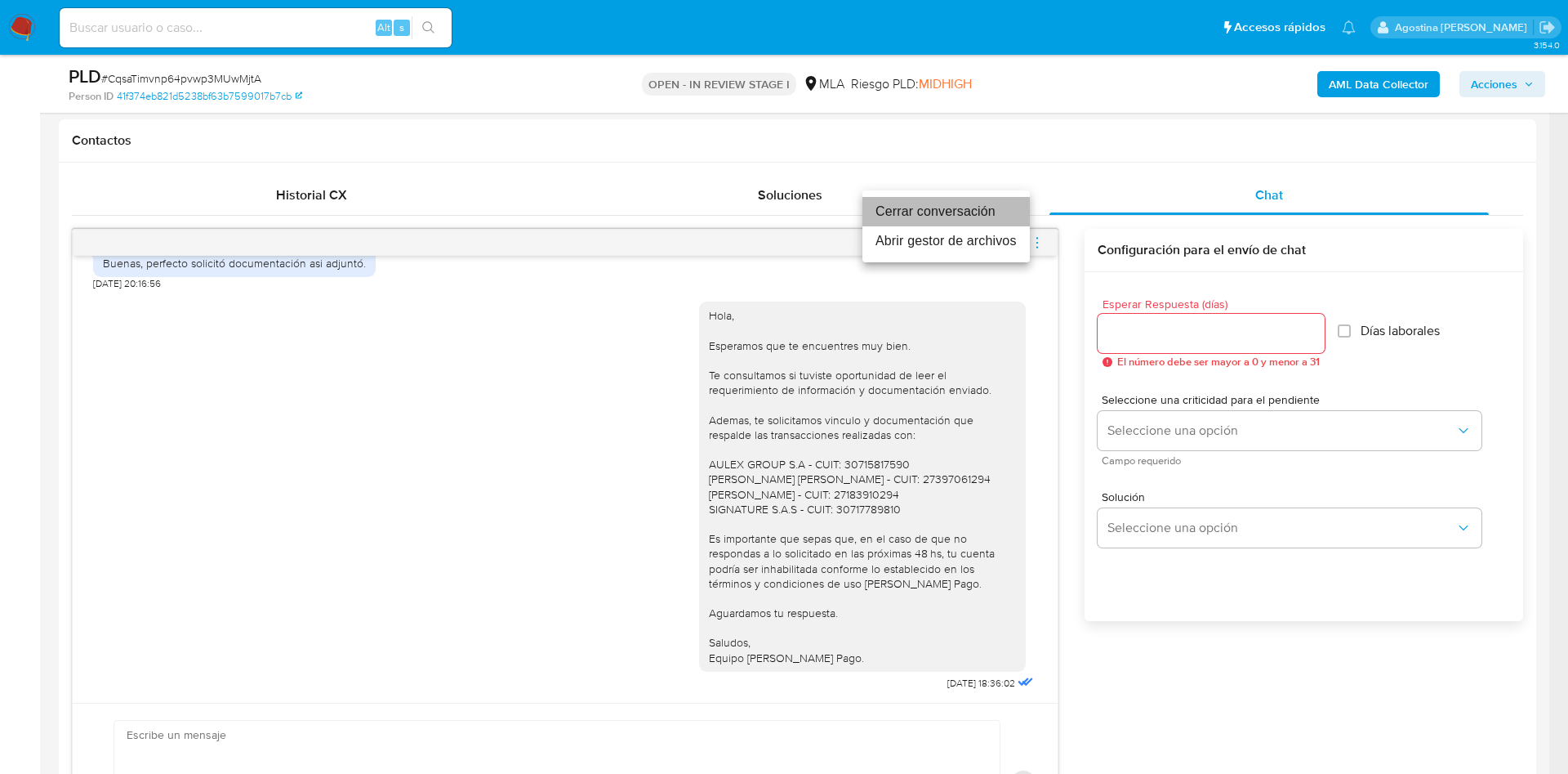
click at [971, 217] on li "Cerrar conversación" at bounding box center [946, 211] width 168 height 29
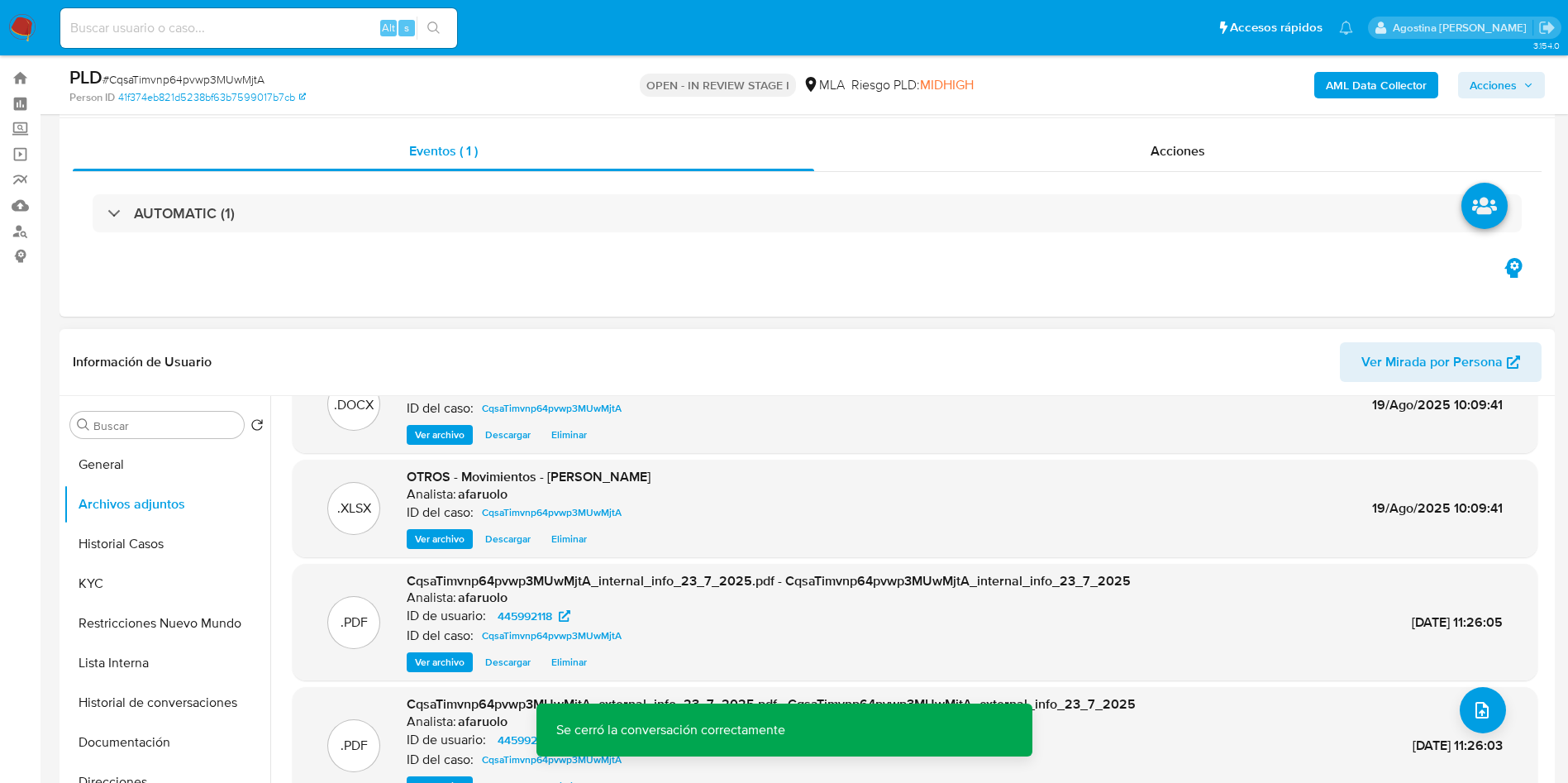
scroll to position [0, 0]
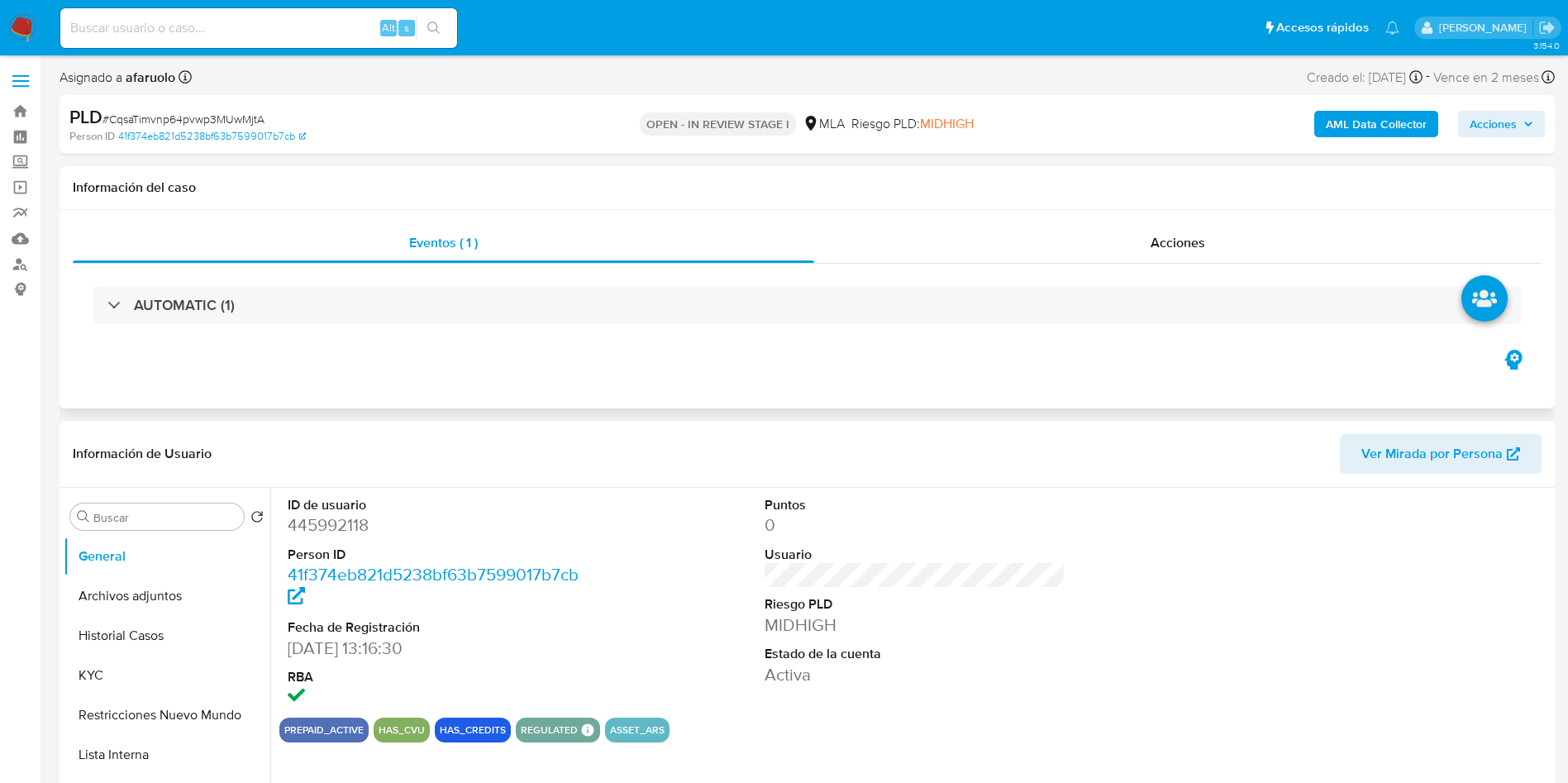
select select "10"
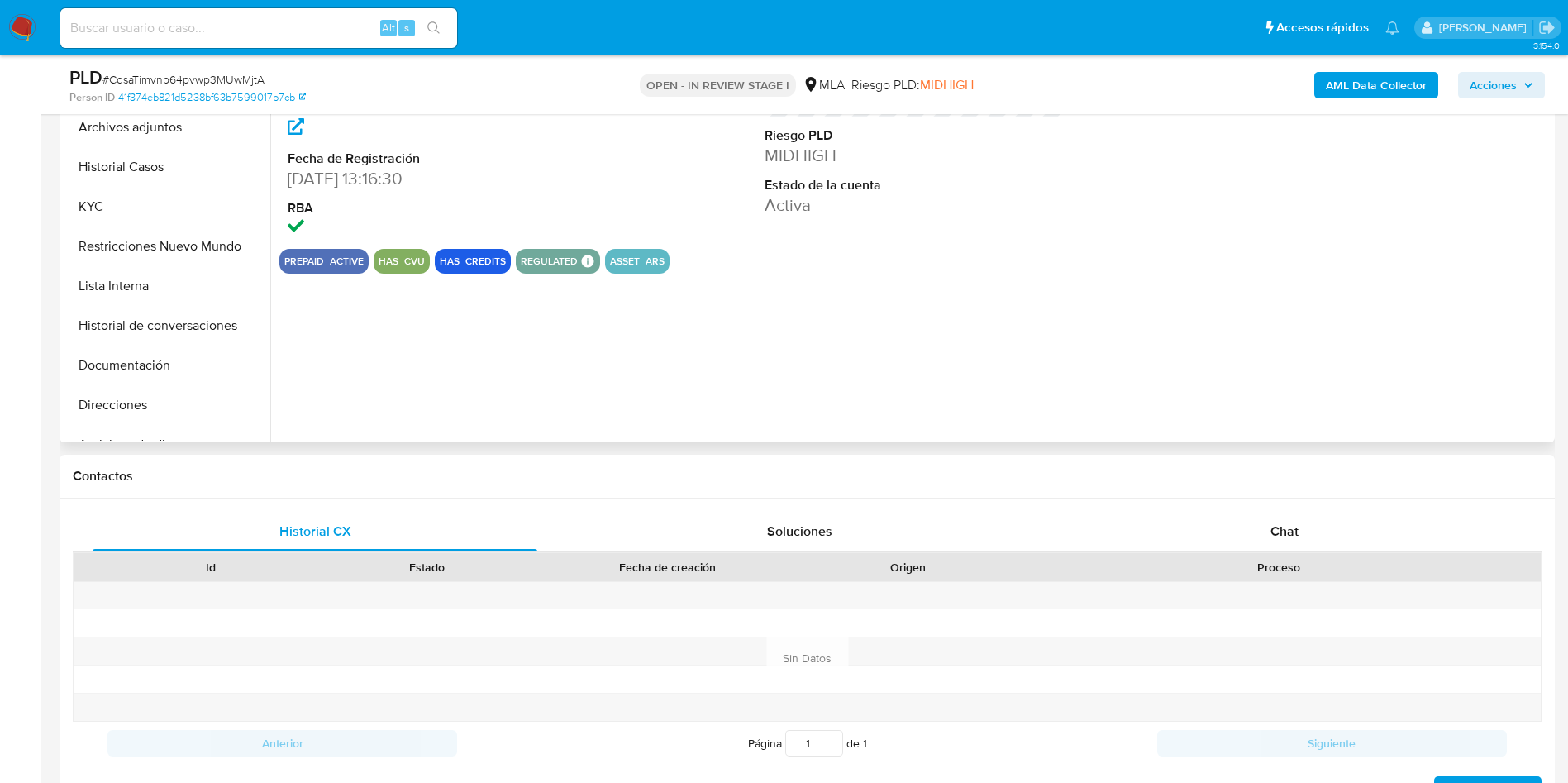
scroll to position [620, 0]
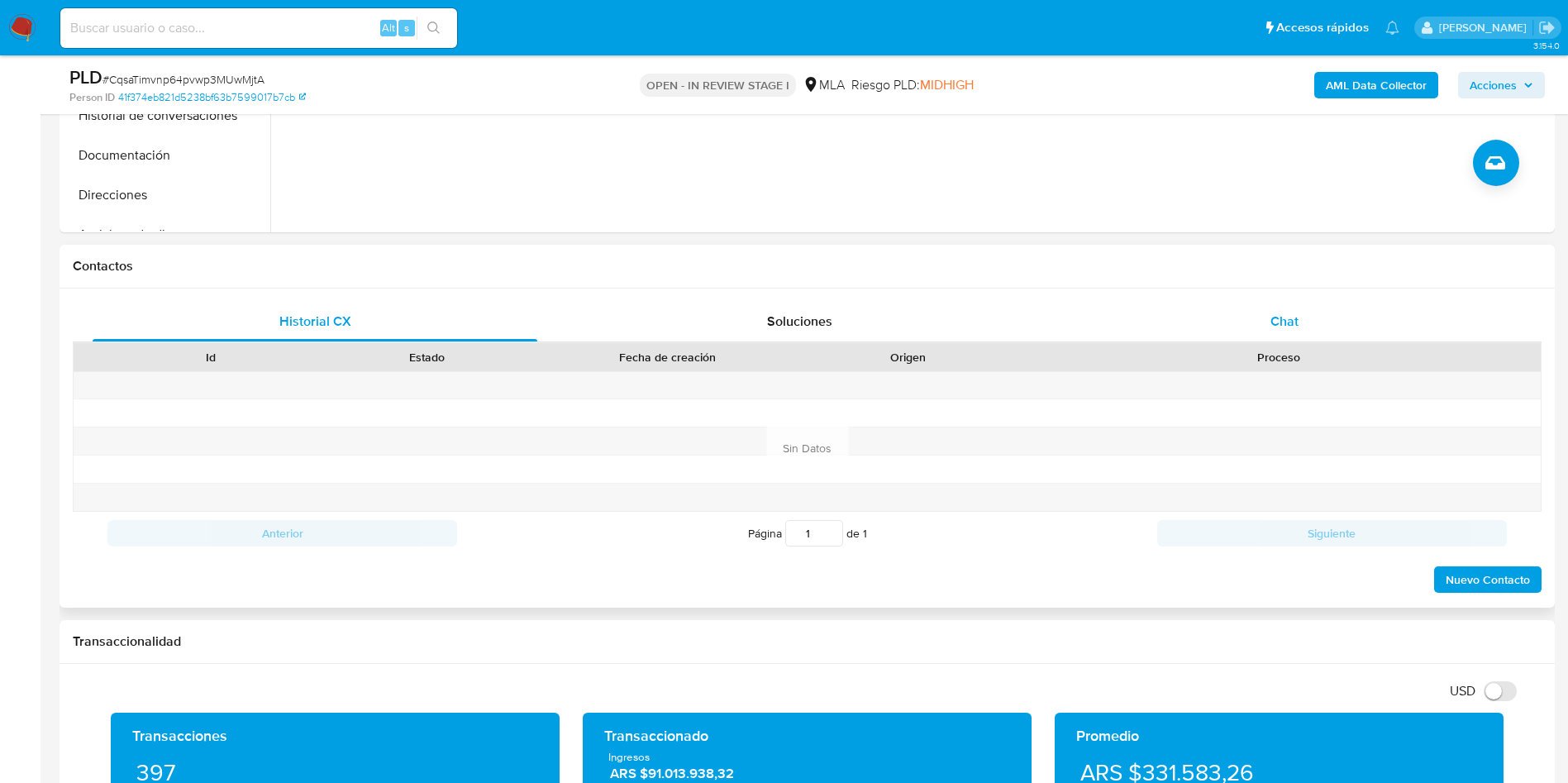
click at [1265, 314] on div "Chat" at bounding box center [1284, 321] width 445 height 39
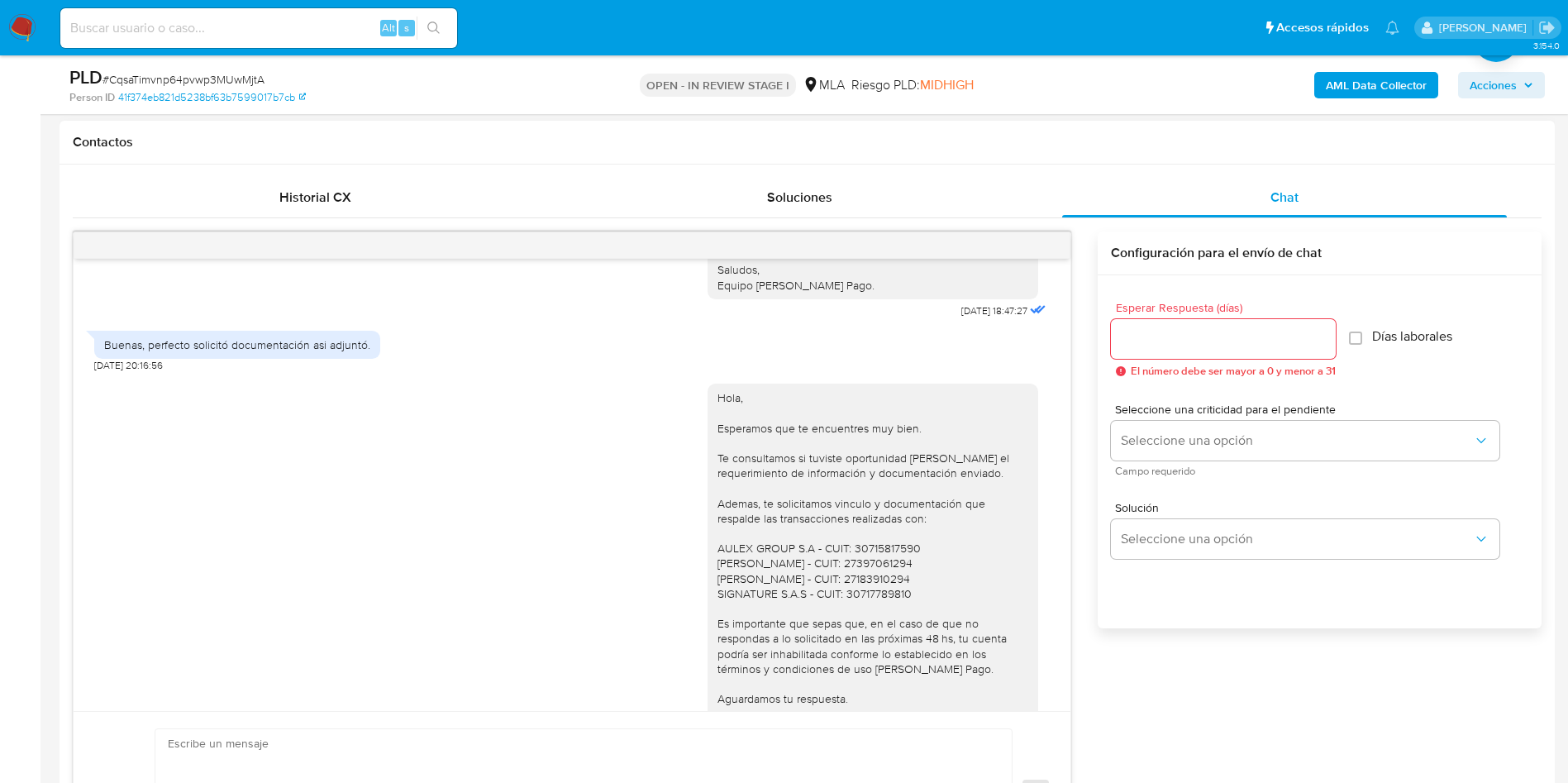
scroll to position [0, 0]
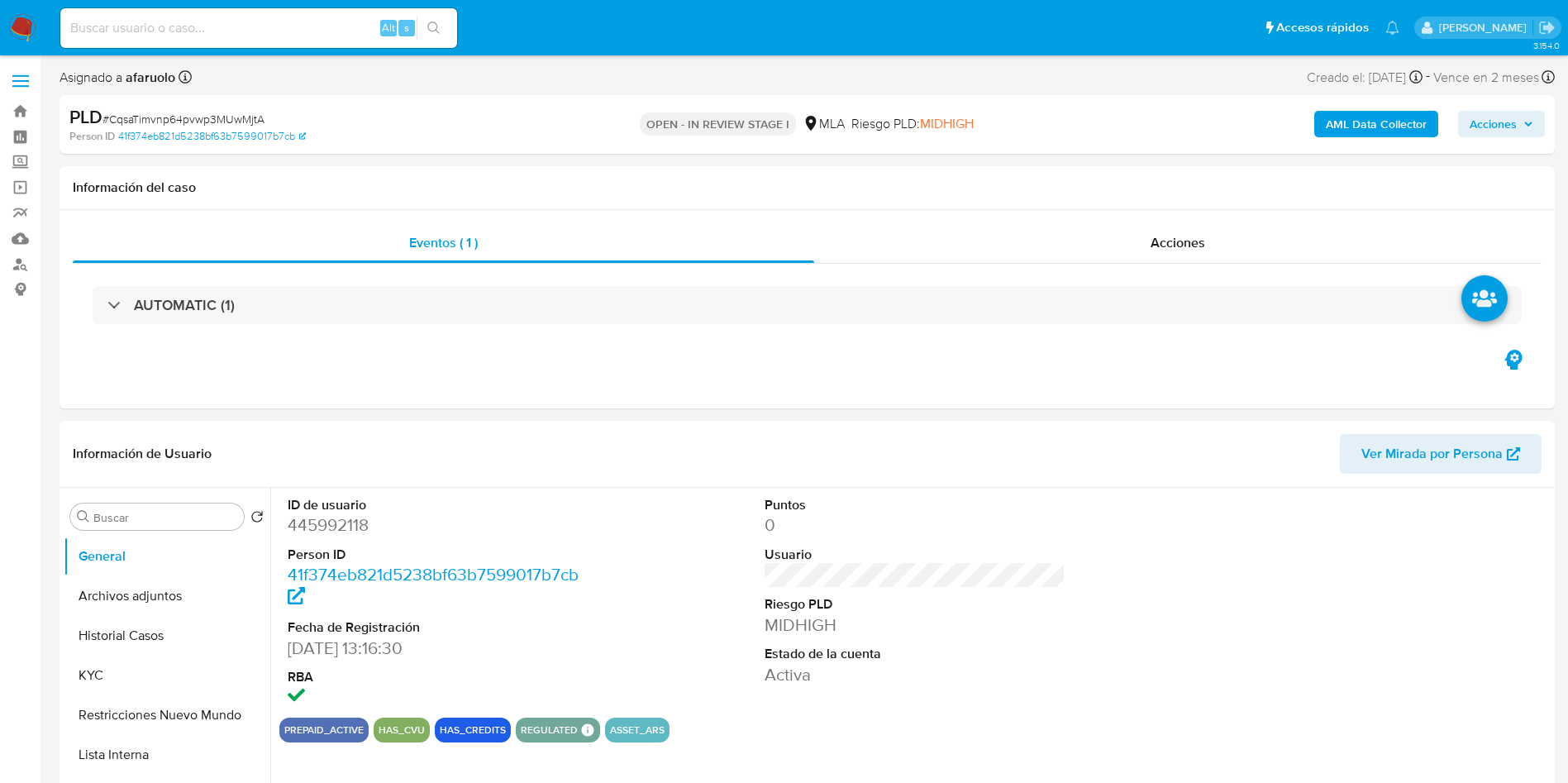
click at [1471, 126] on span "Acciones" at bounding box center [1492, 125] width 47 height 27
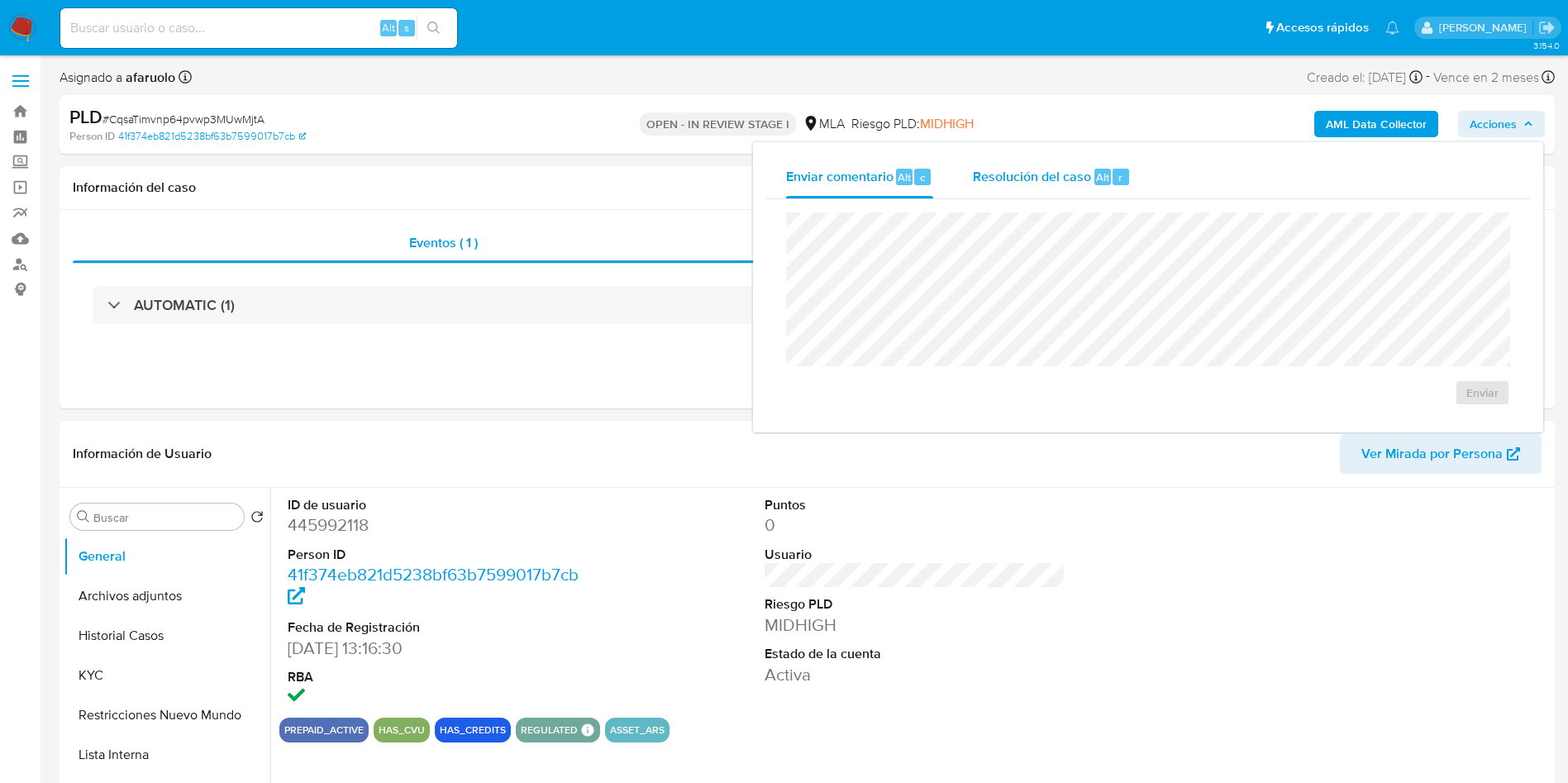
click at [1095, 181] on span "Alt" at bounding box center [1102, 177] width 13 height 15
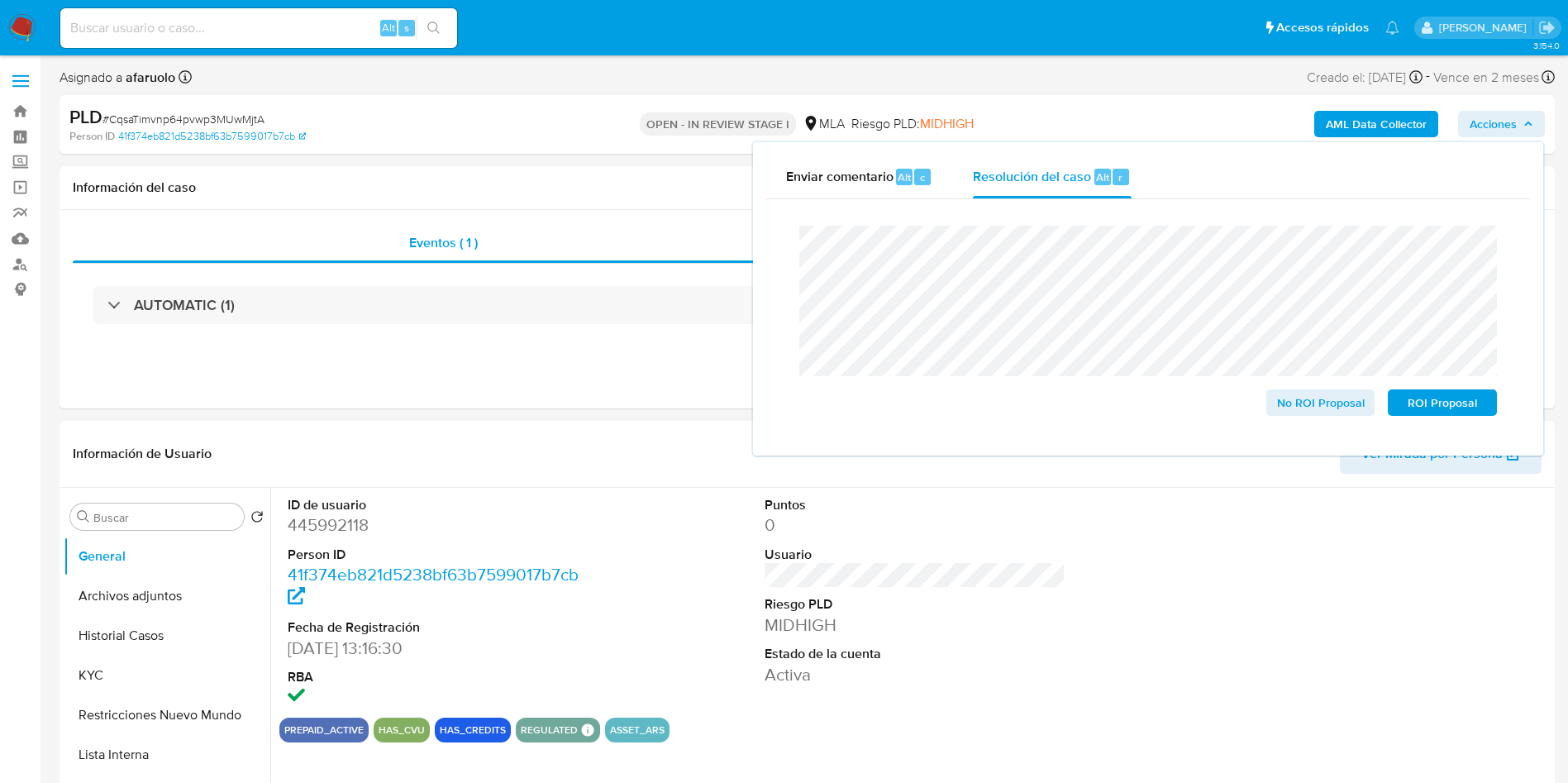
click at [0, 0] on lt-span "an á lisis" at bounding box center [0, 0] width 0 height 0
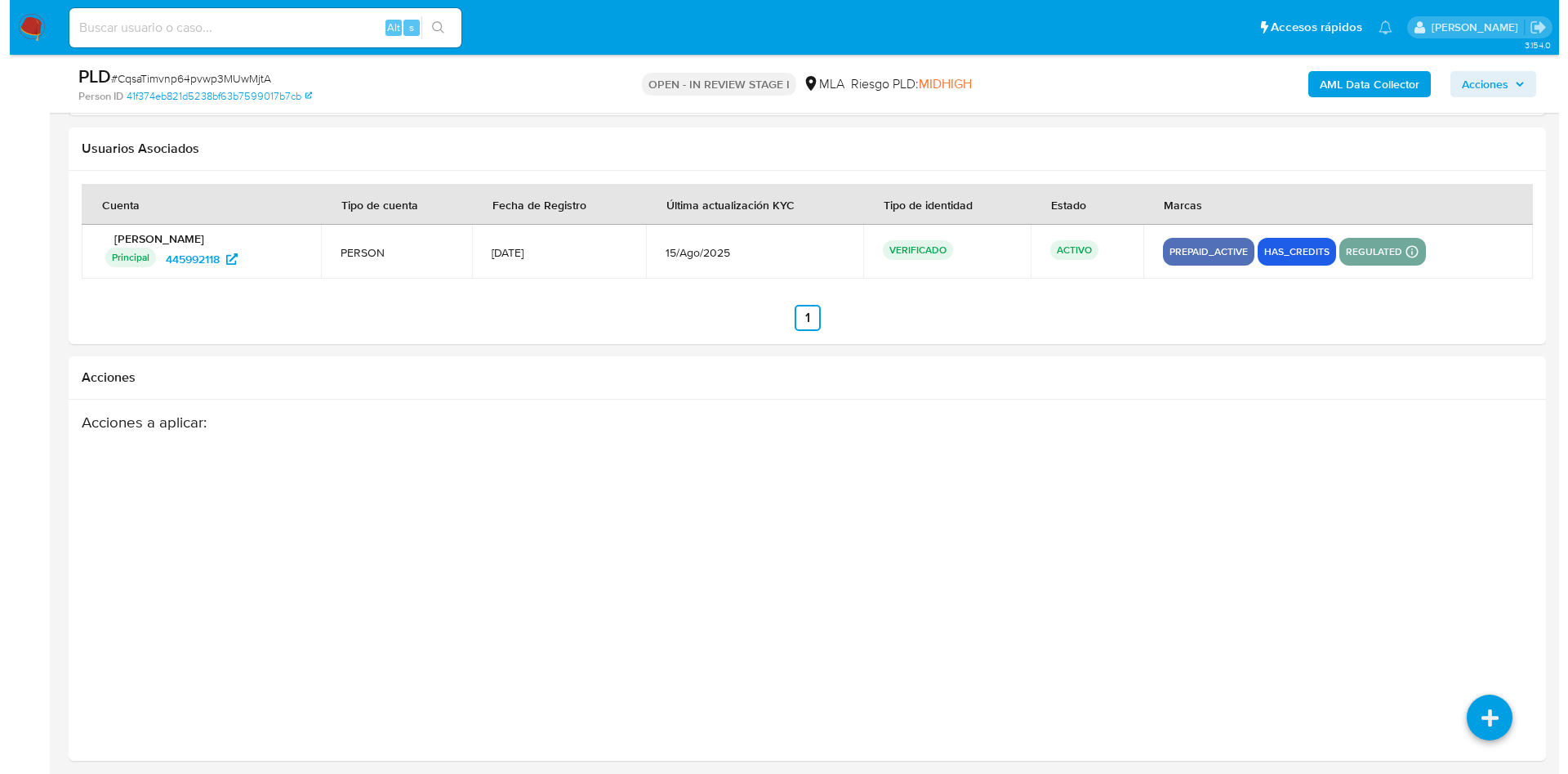
scroll to position [2867, 0]
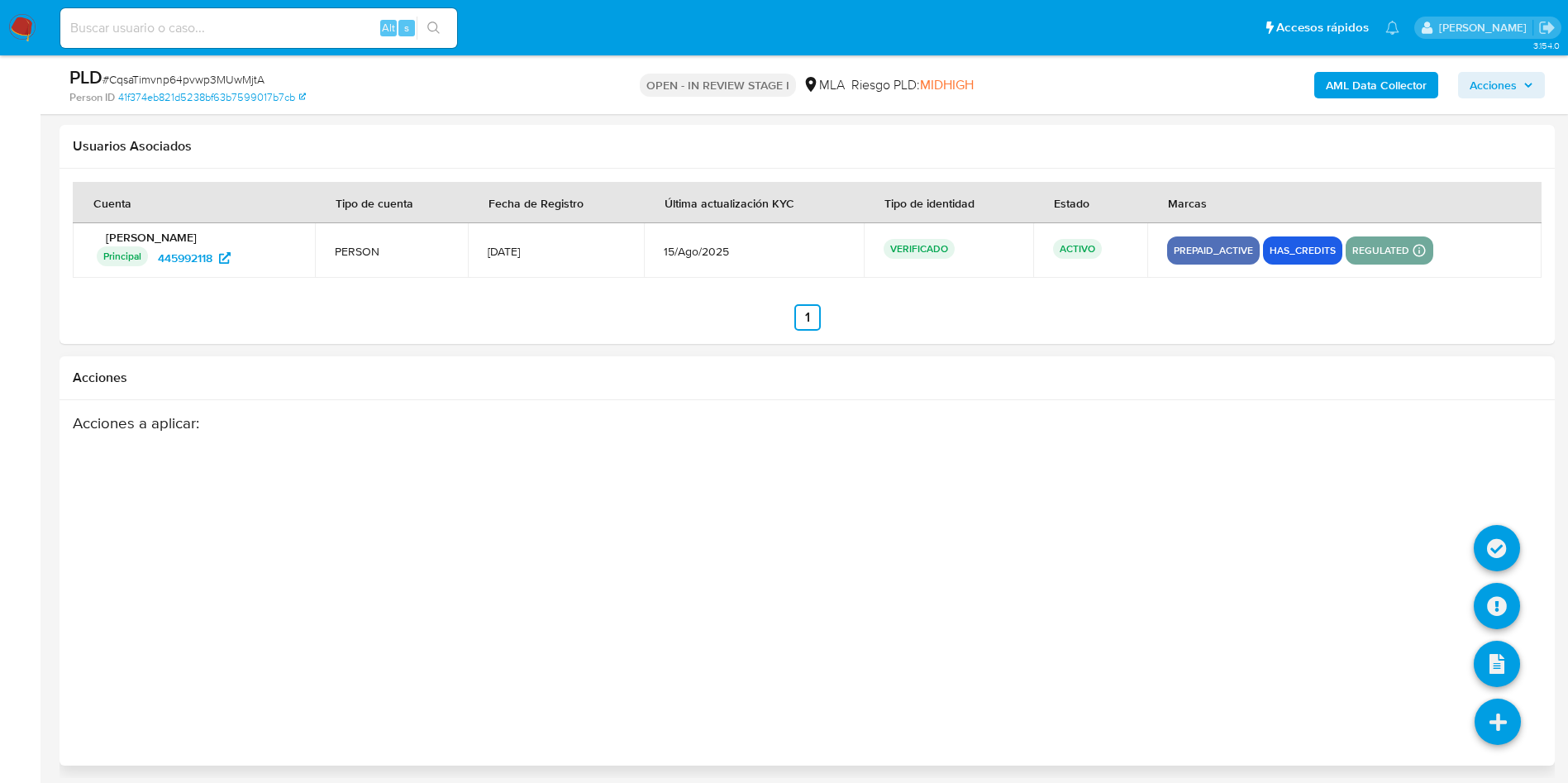
click at [1510, 731] on icon at bounding box center [1497, 722] width 46 height 46
click at [1497, 547] on icon at bounding box center [1496, 548] width 46 height 46
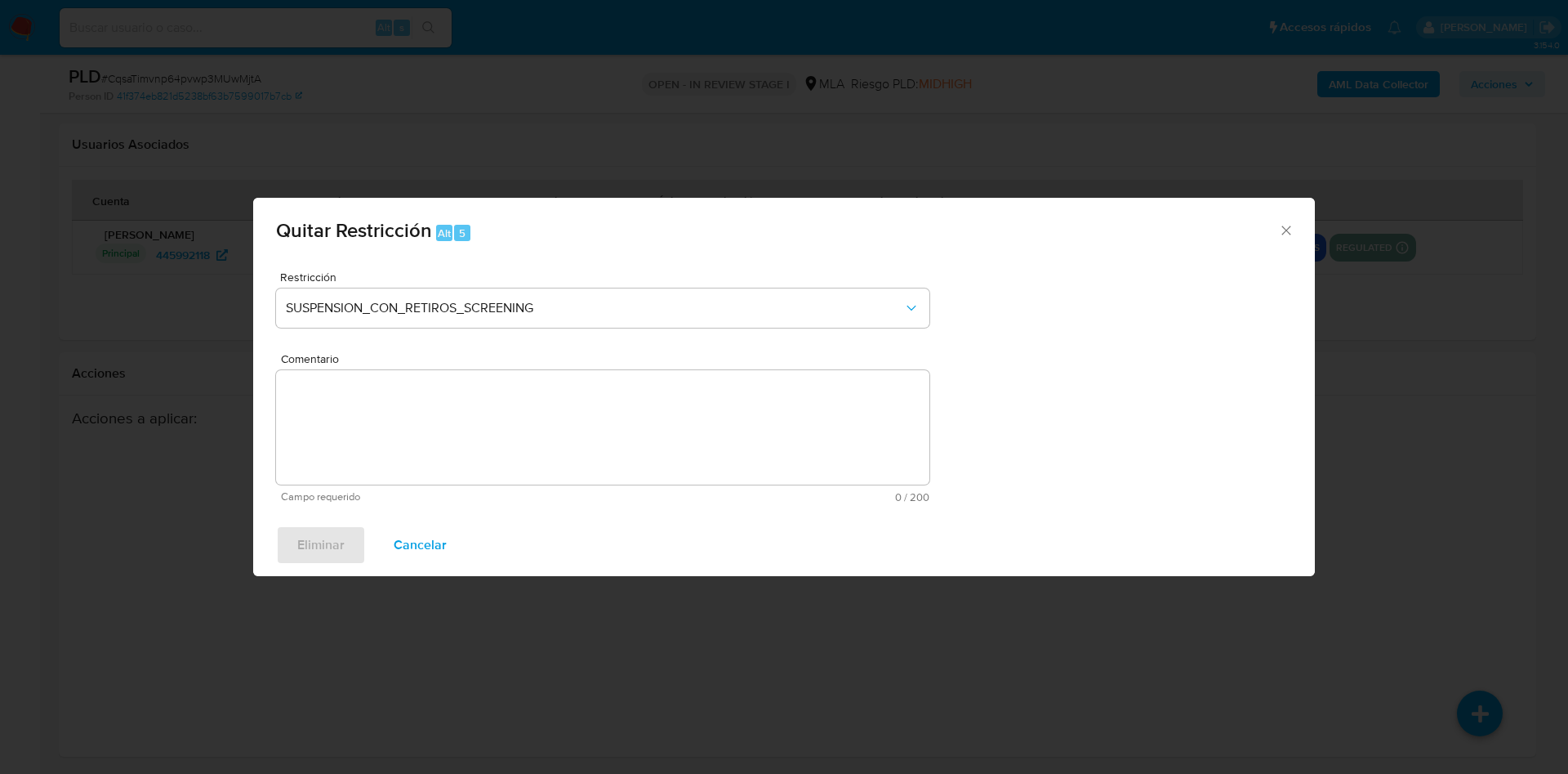
click at [1290, 231] on icon "Cerrar ventana" at bounding box center [1285, 230] width 16 height 16
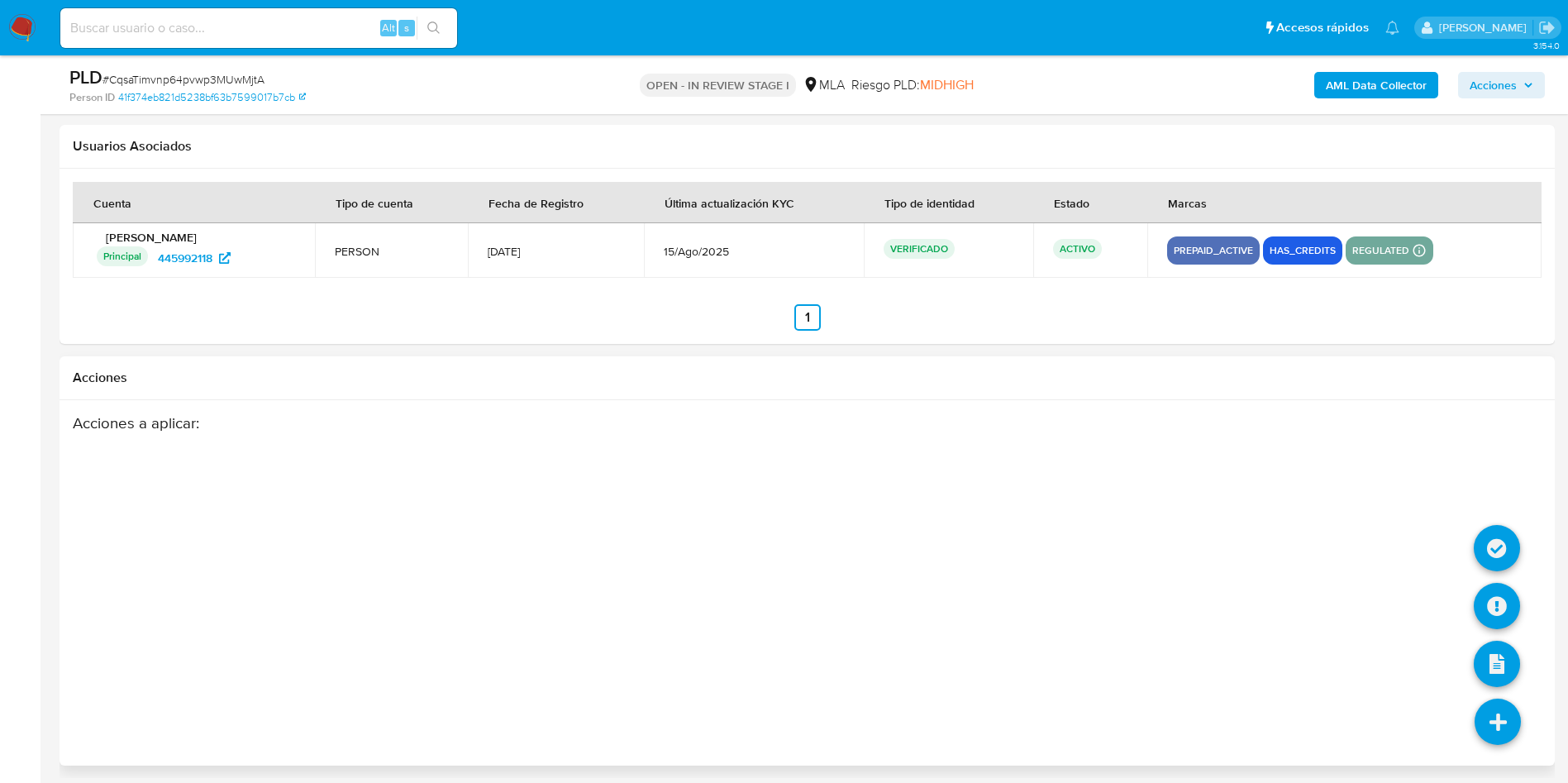
click at [1522, 712] on li at bounding box center [1497, 724] width 87 height 93
click at [1487, 593] on icon at bounding box center [1496, 606] width 46 height 46
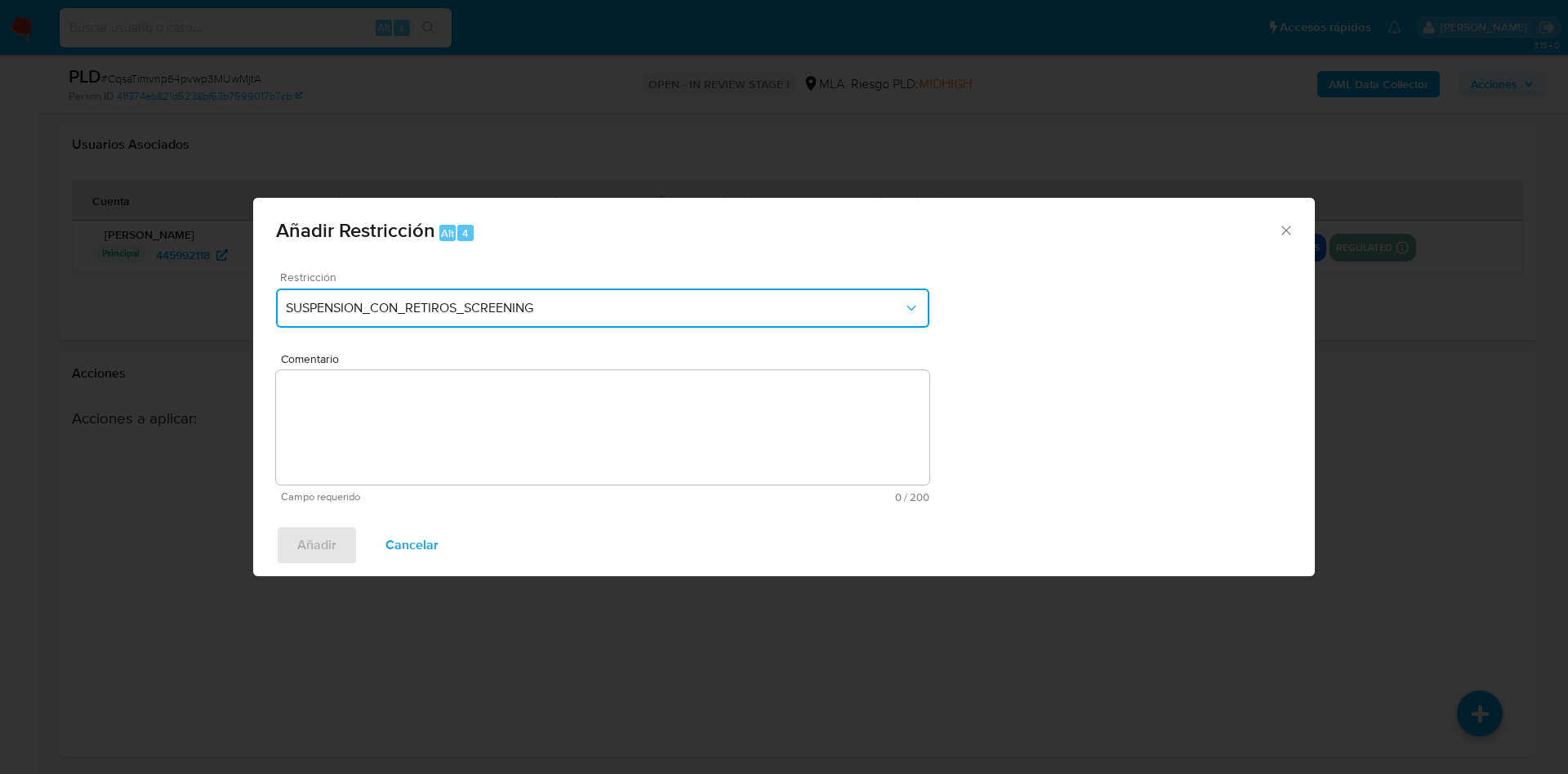
click at [644, 314] on span "SUSPENSION_CON_RETIROS_SCREENING" at bounding box center [595, 307] width 617 height 16
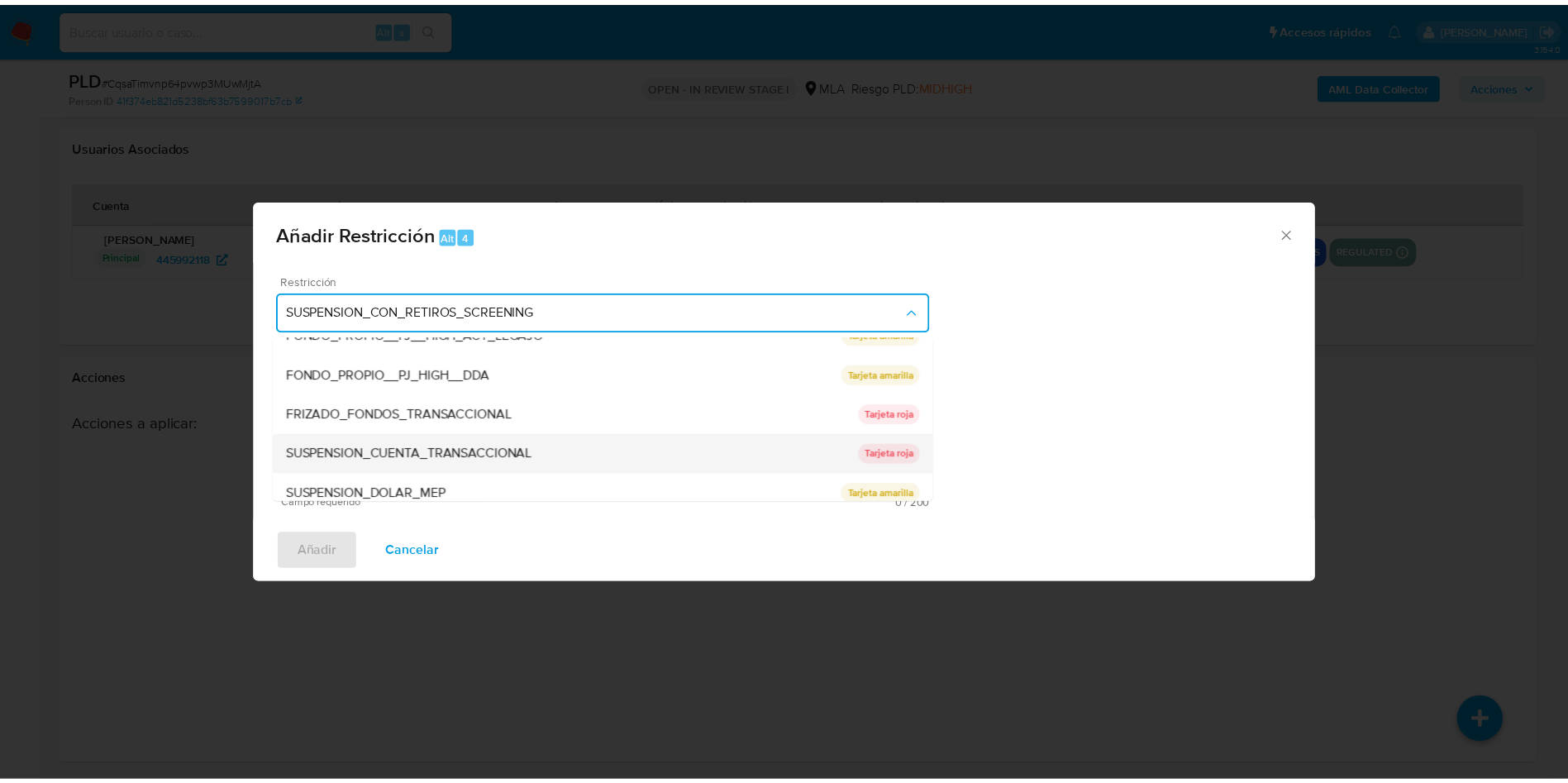
scroll to position [271, 0]
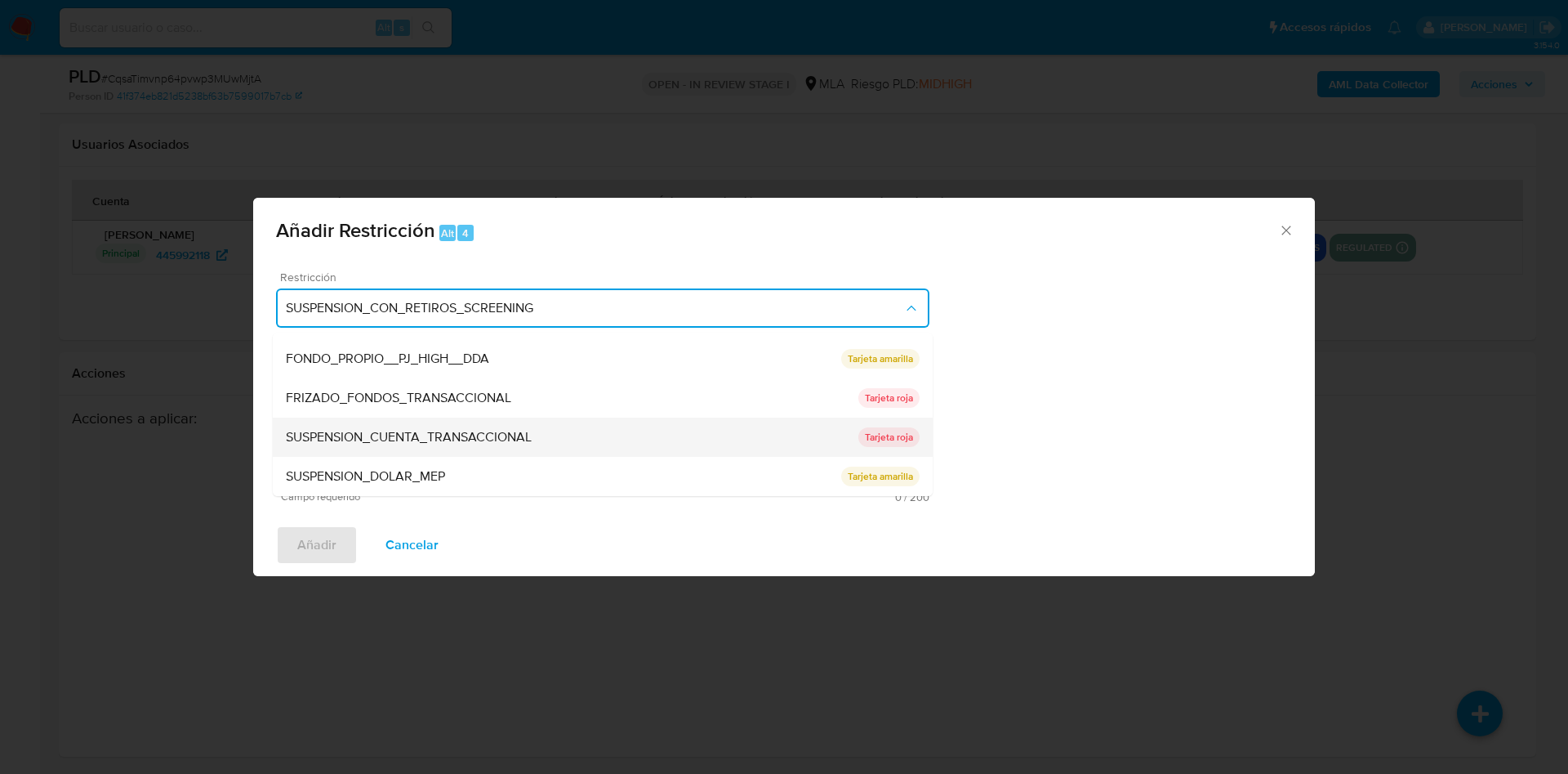
click at [608, 432] on div "SUSPENSION_CUENTA_TRANSACCIONAL" at bounding box center [572, 437] width 572 height 39
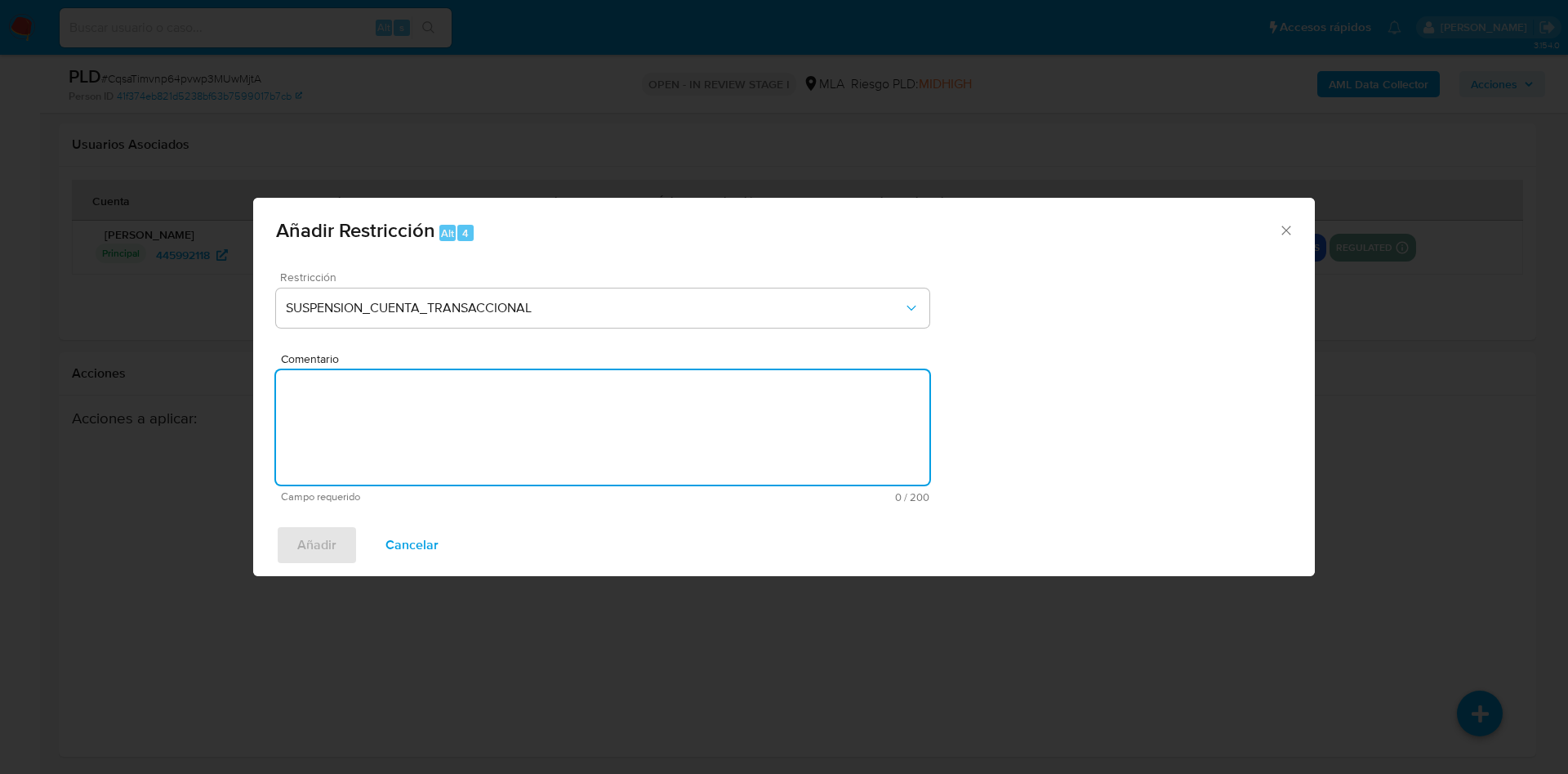
click at [585, 424] on textarea "Comentario" at bounding box center [602, 427] width 653 height 115
type textarea "AML"
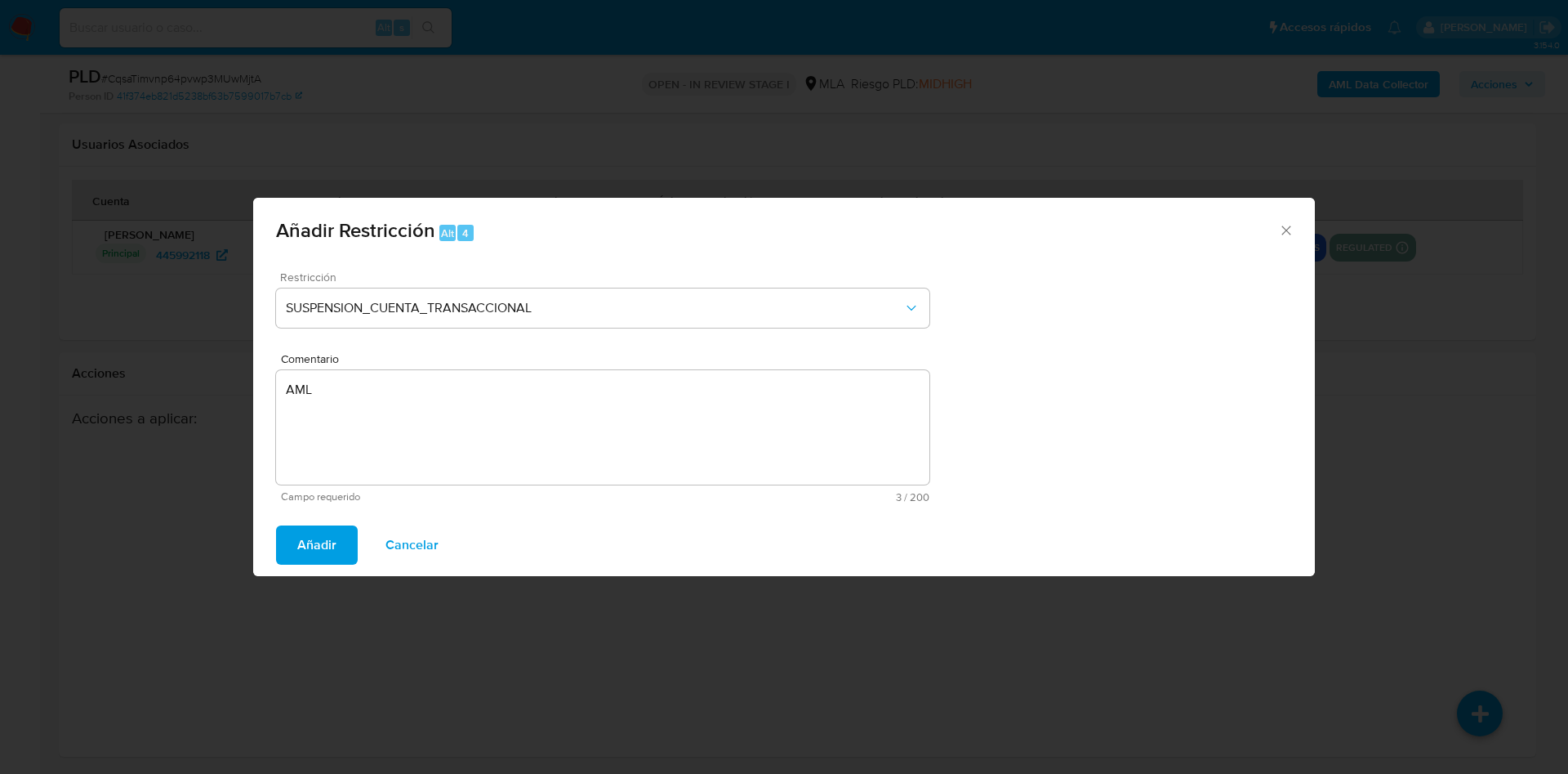
click at [302, 543] on span "Añadir" at bounding box center [316, 545] width 39 height 36
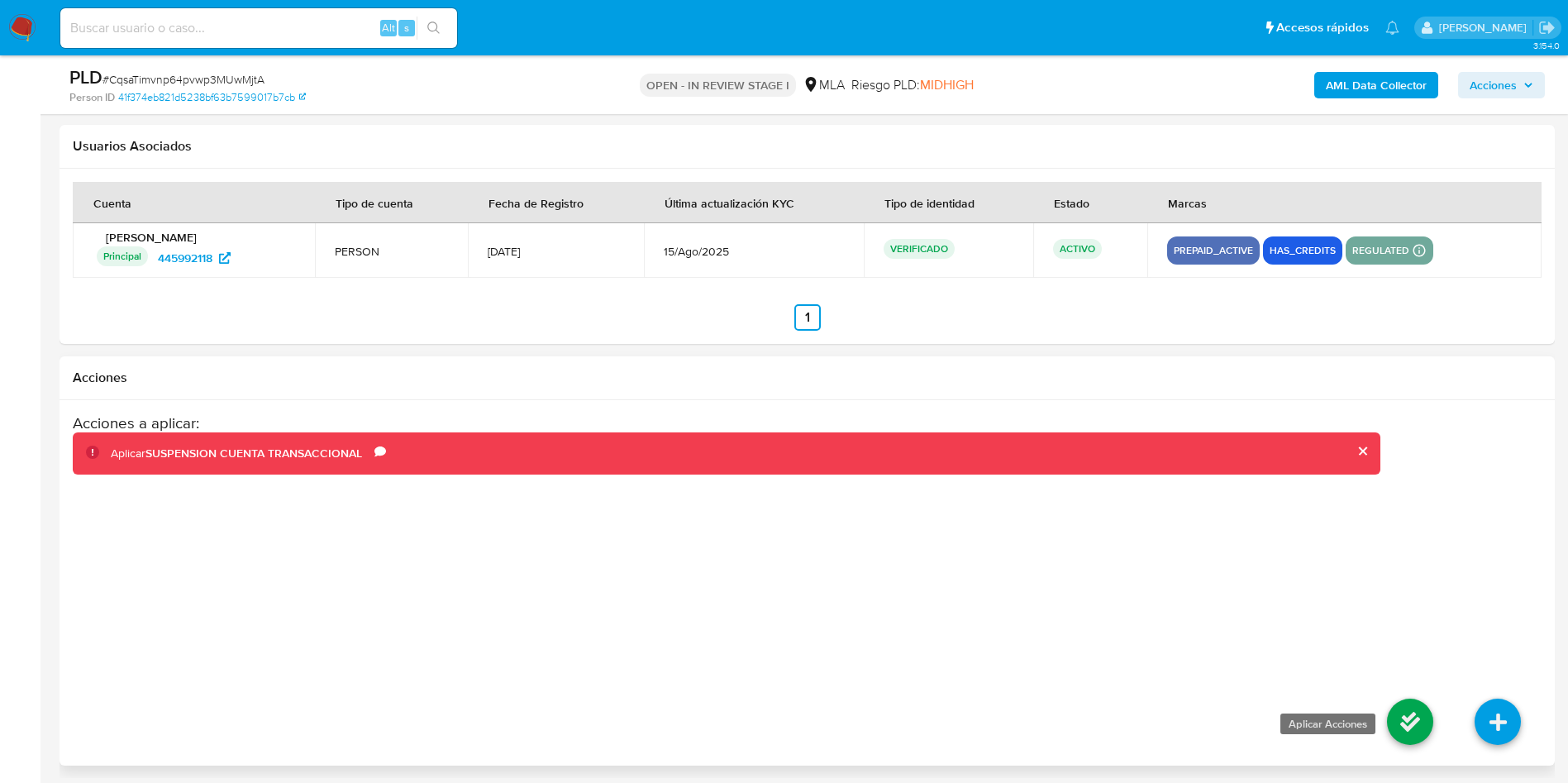
click at [1413, 735] on icon at bounding box center [1410, 722] width 46 height 46
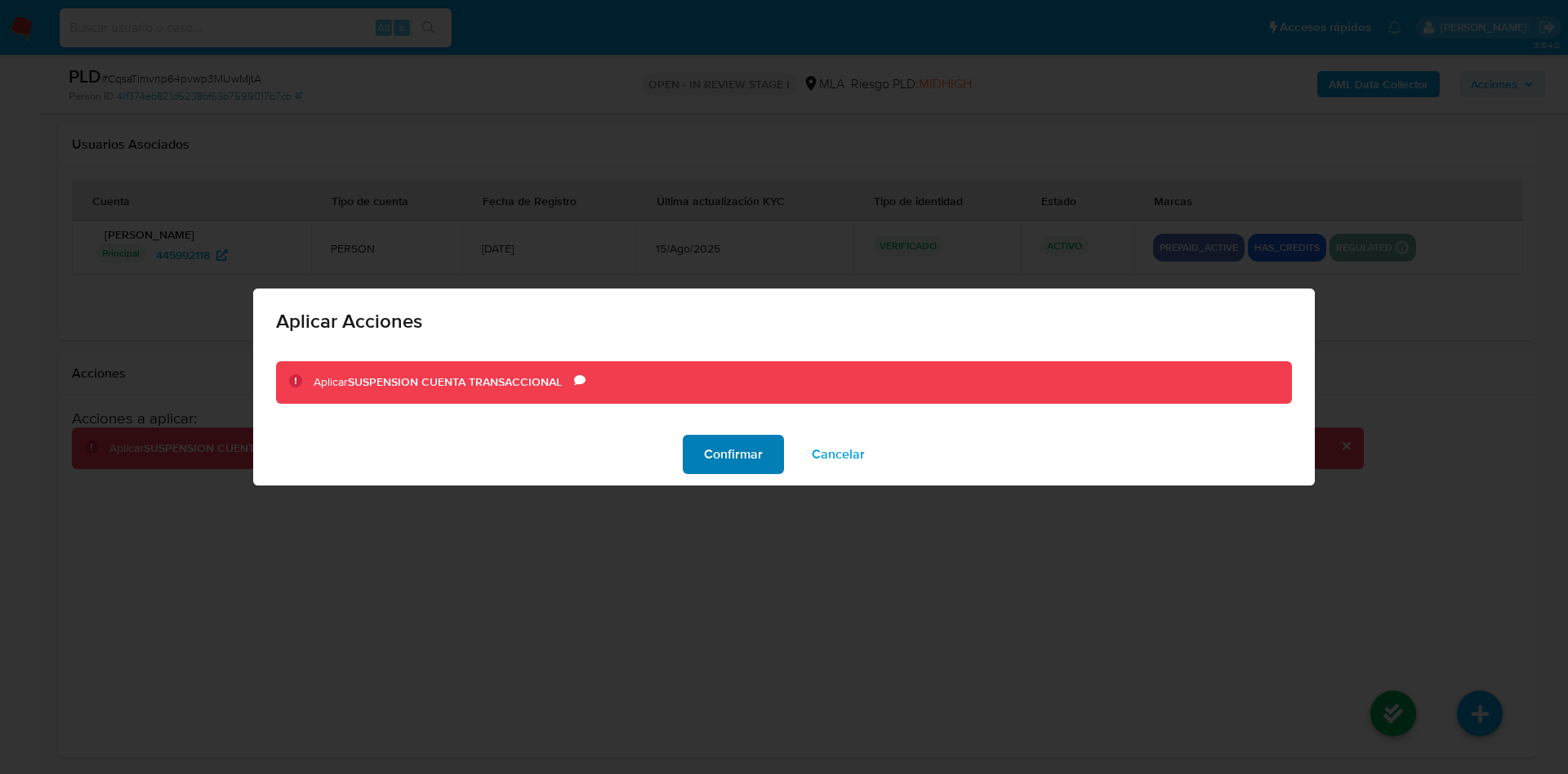
click at [708, 454] on span "Confirmar" at bounding box center [733, 454] width 59 height 36
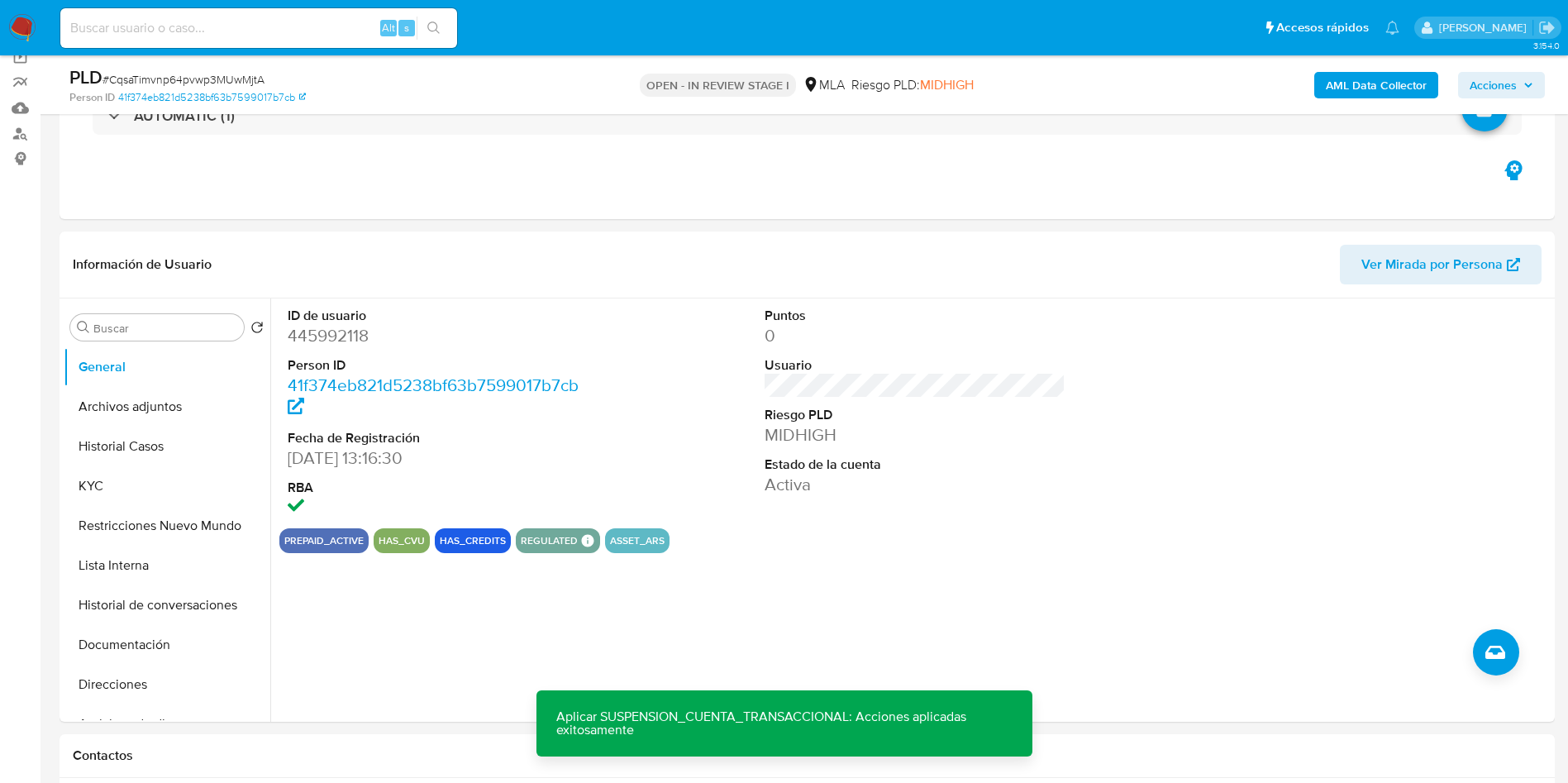
scroll to position [77, 0]
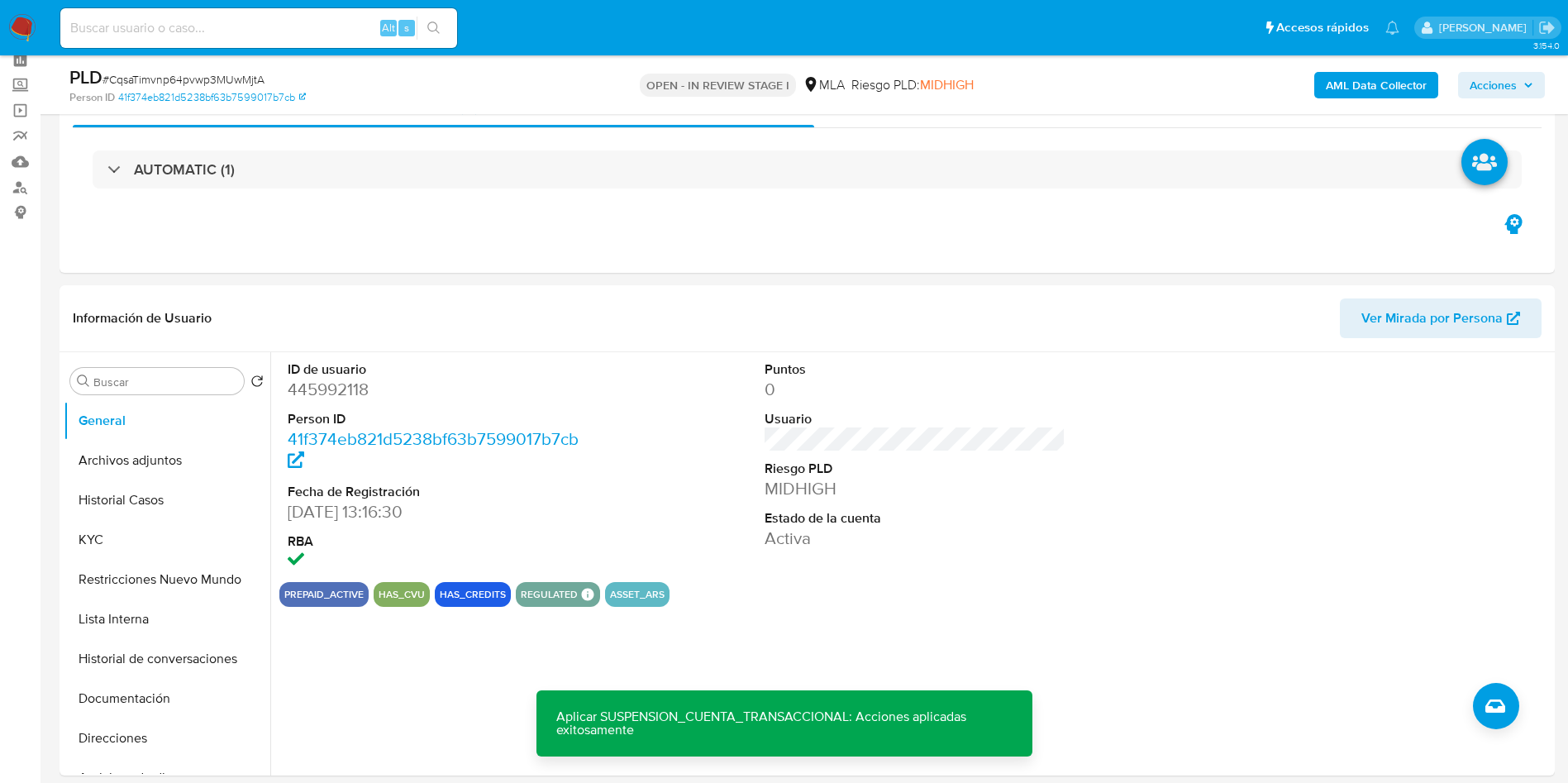
click at [1527, 78] on span "Acciones" at bounding box center [1501, 85] width 63 height 23
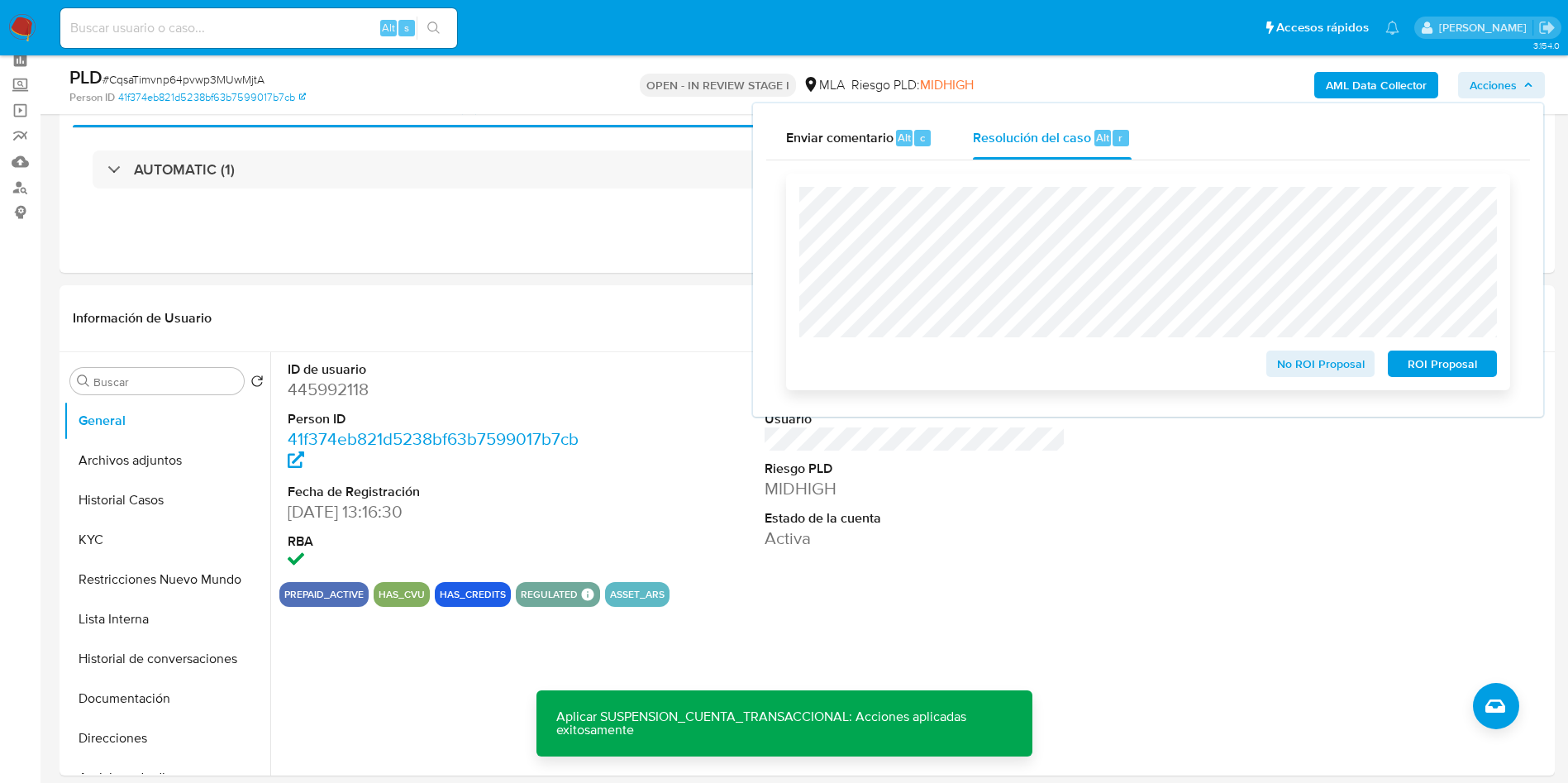
click at [1467, 374] on span "ROI Proposal" at bounding box center [1442, 363] width 86 height 23
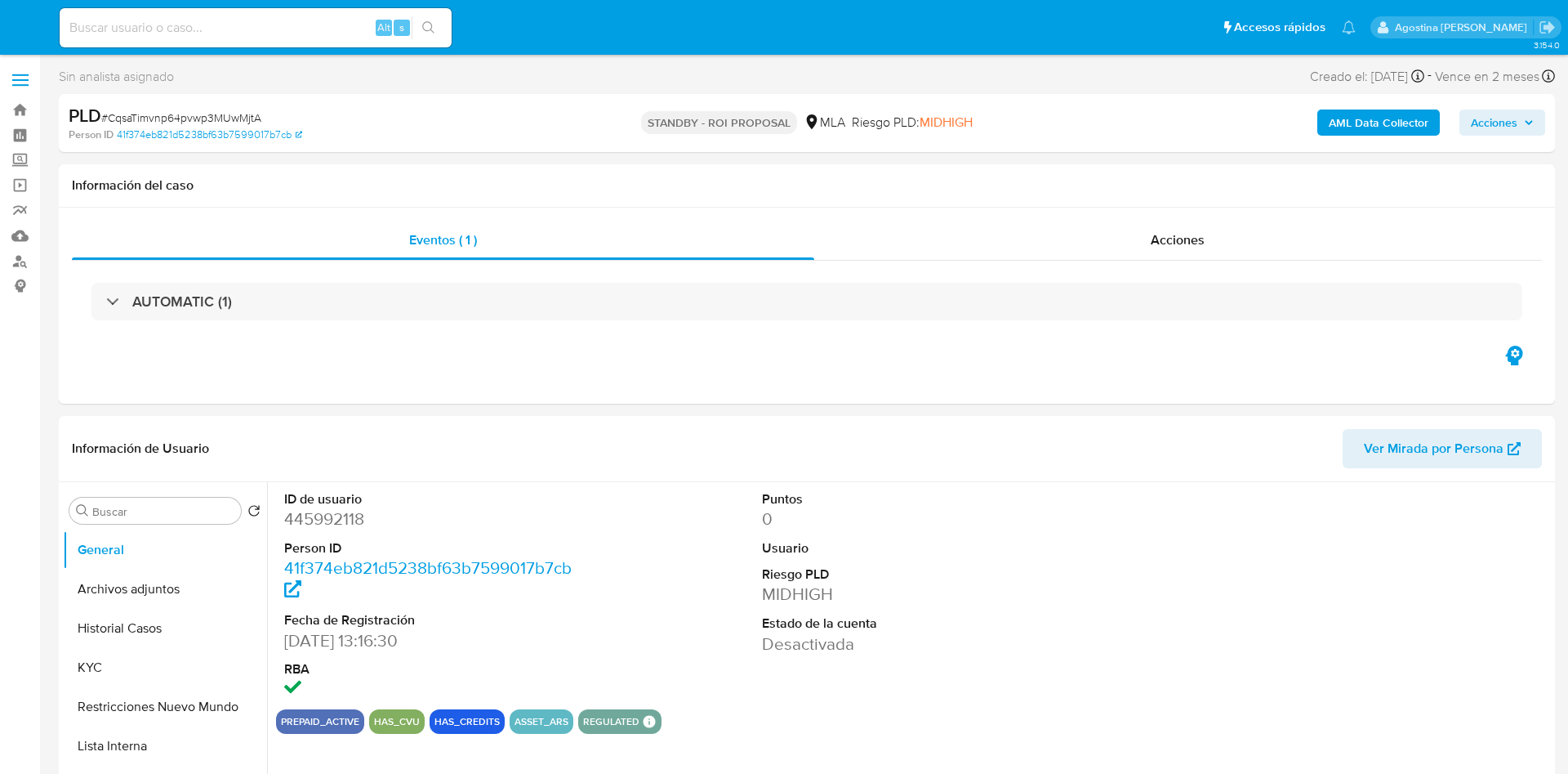
select select "10"
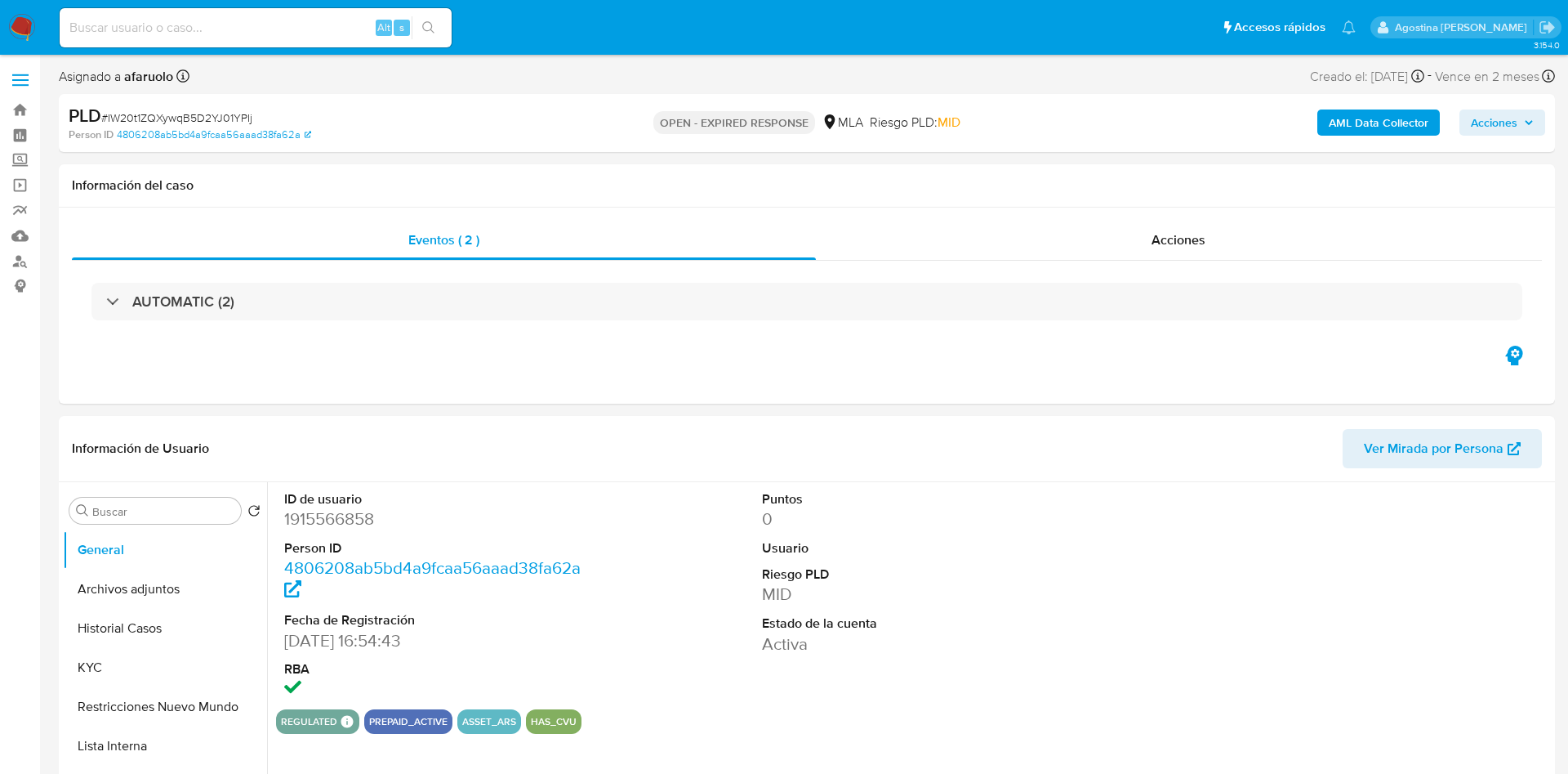
select select "10"
